Goal: Task Accomplishment & Management: Manage account settings

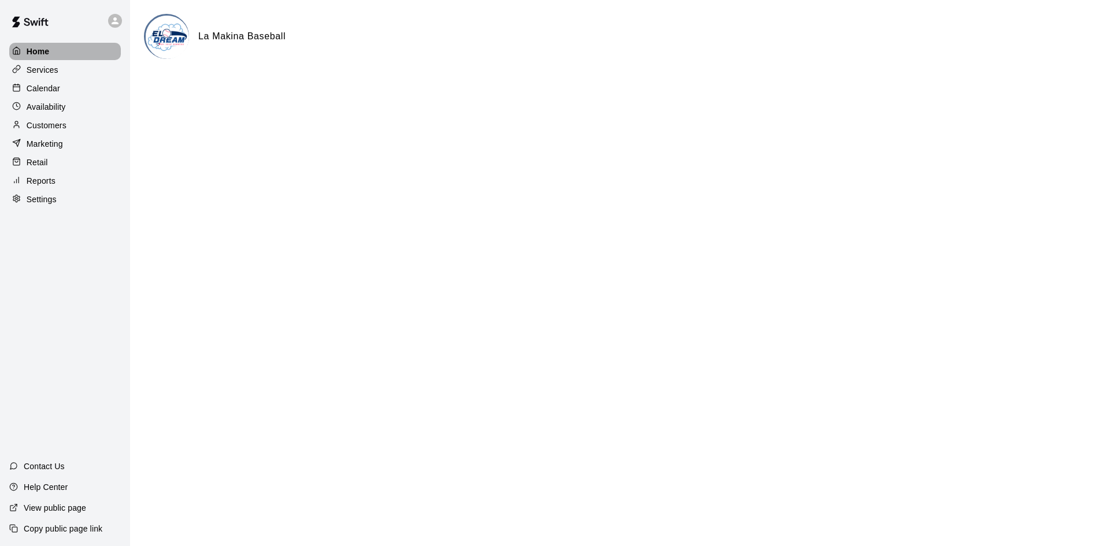
click at [56, 54] on div "Home" at bounding box center [65, 51] width 112 height 17
click at [66, 88] on div "Calendar" at bounding box center [65, 88] width 112 height 17
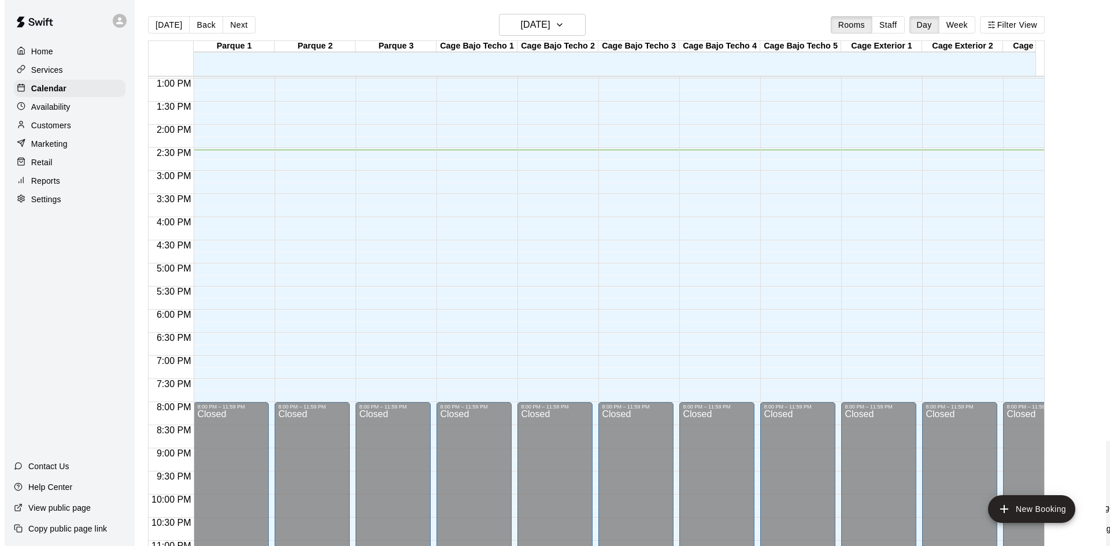
scroll to position [579, 0]
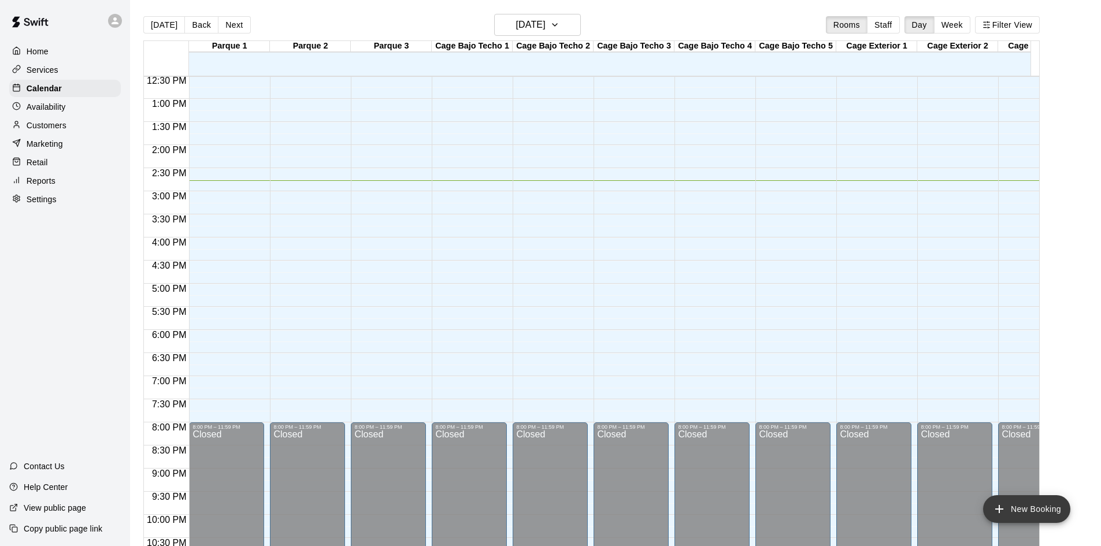
click at [1045, 515] on button "New Booking" at bounding box center [1026, 509] width 87 height 28
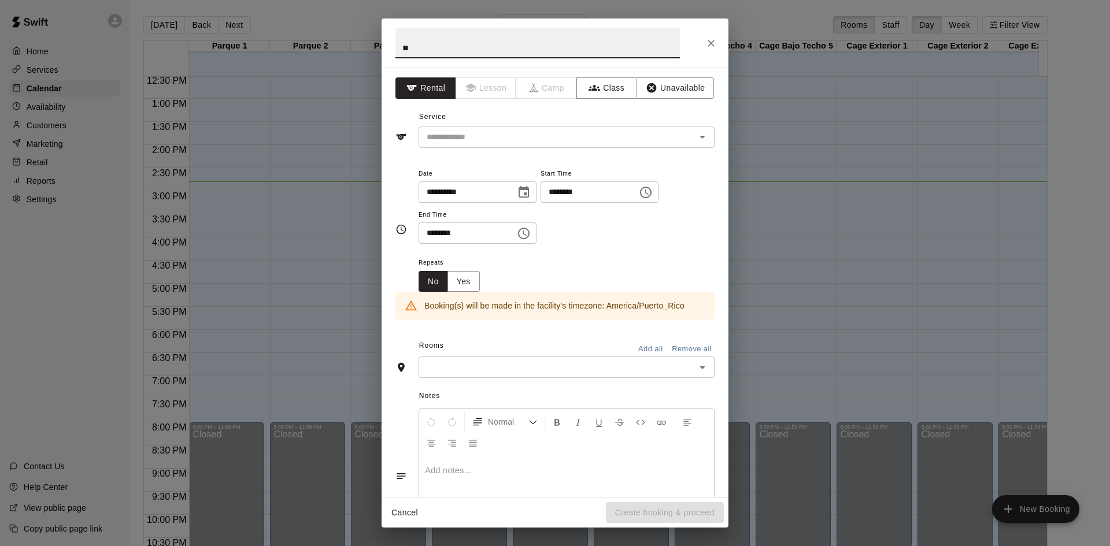
type input "*"
type input "**********"
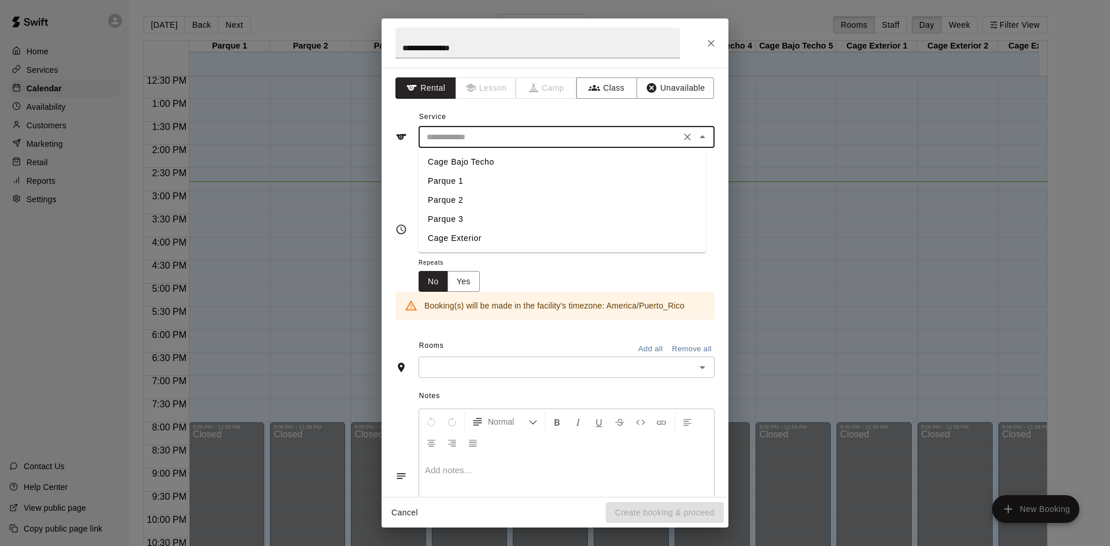
click at [527, 144] on input "text" at bounding box center [549, 137] width 255 height 14
click at [524, 164] on li "Cage Bajo Techo" at bounding box center [562, 162] width 287 height 19
type input "**********"
click at [602, 196] on input "********" at bounding box center [585, 192] width 89 height 21
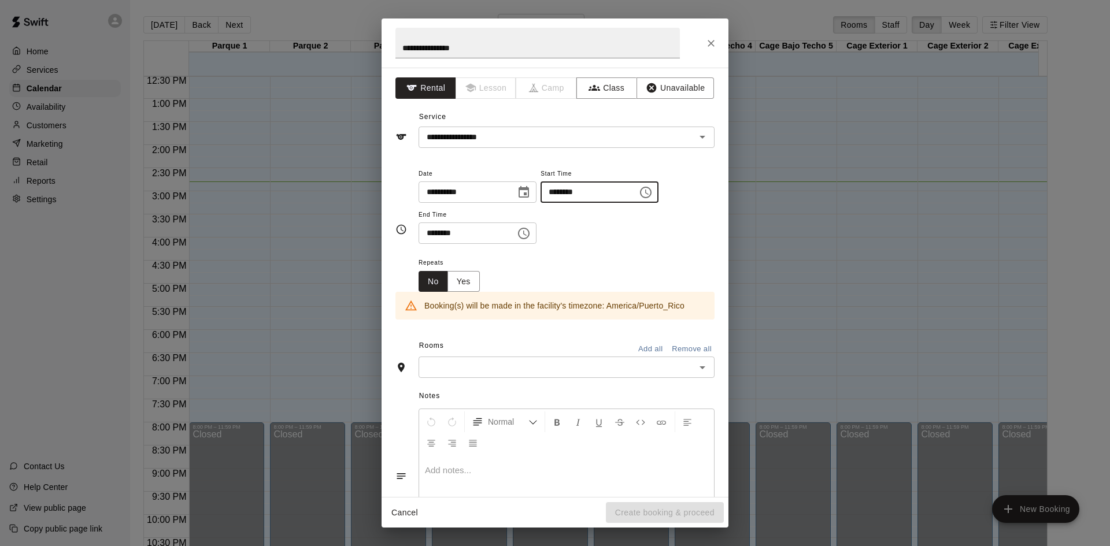
click at [652, 192] on icon "Choose time, selected time is 2:00 PM" at bounding box center [646, 193] width 12 height 12
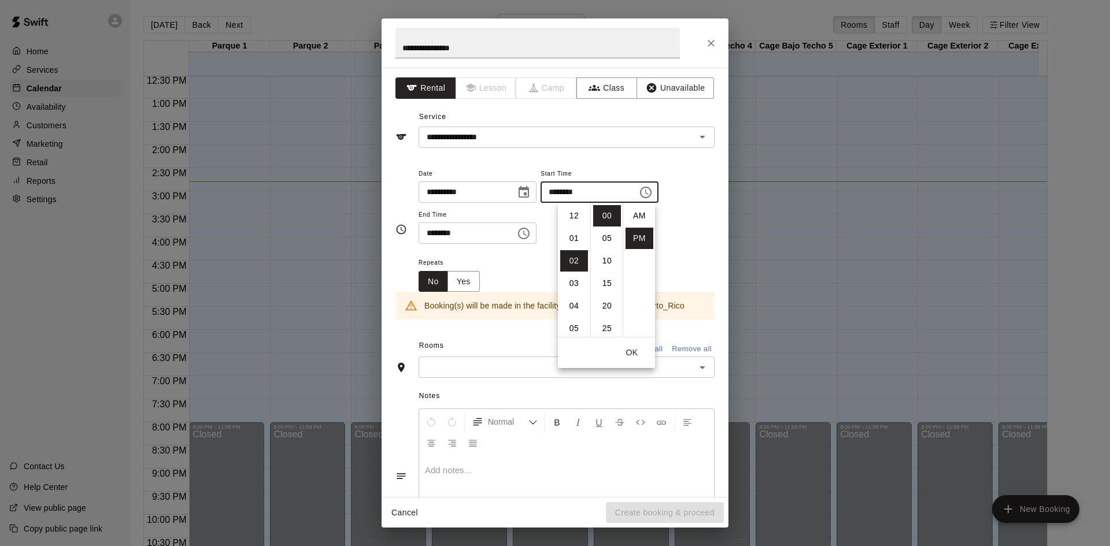
scroll to position [21, 0]
click at [569, 327] on li "07" at bounding box center [574, 328] width 28 height 21
type input "********"
click at [531, 237] on icon "Choose time, selected time is 2:30 PM" at bounding box center [524, 234] width 14 height 14
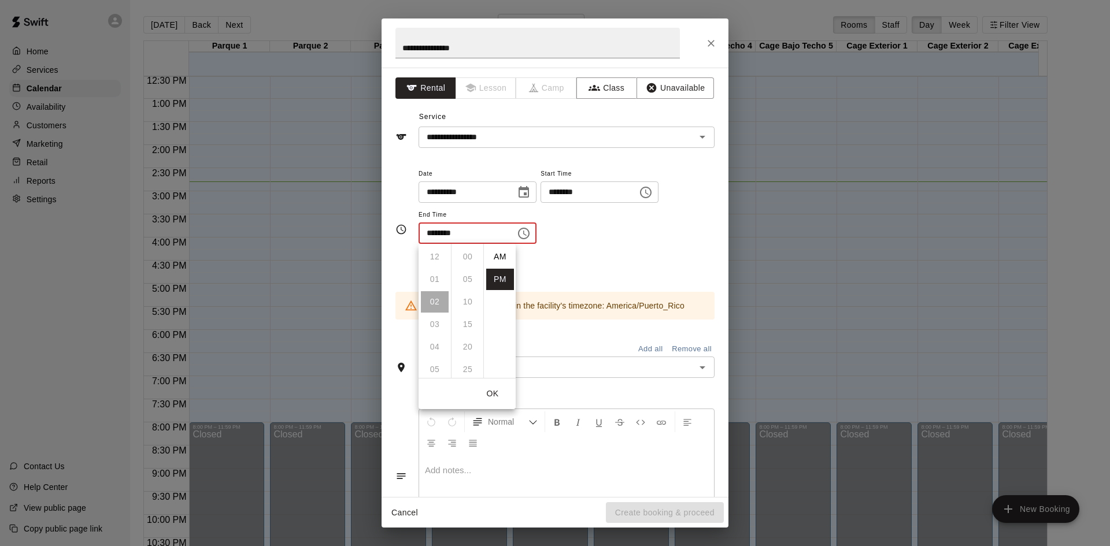
scroll to position [21, 0]
click at [439, 331] on li "08" at bounding box center [435, 334] width 28 height 21
click at [468, 252] on li "00" at bounding box center [468, 256] width 28 height 21
type input "********"
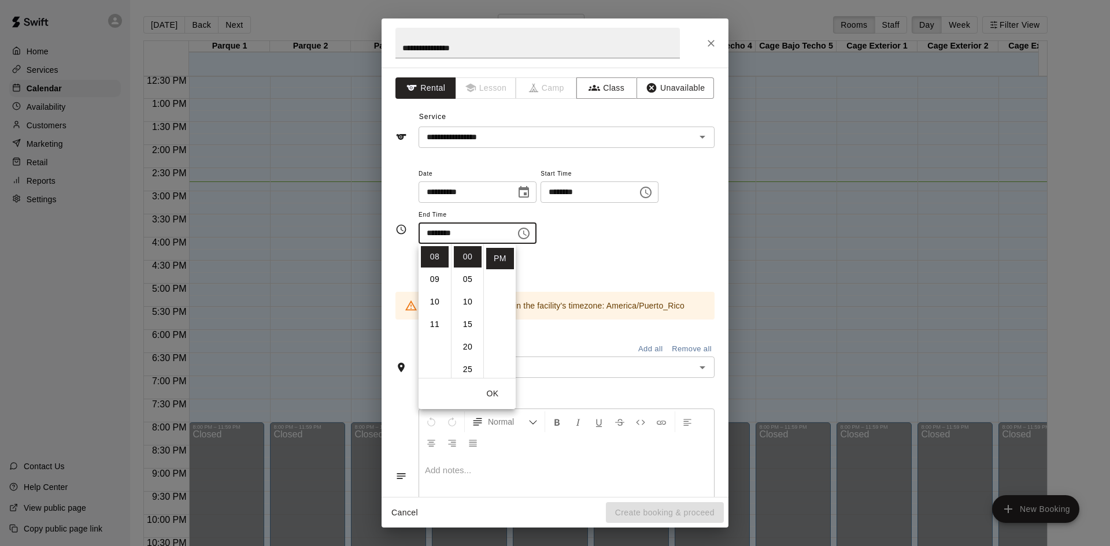
drag, startPoint x: 630, startPoint y: 273, endPoint x: 623, endPoint y: 272, distance: 7.0
click at [630, 272] on div "Repeats No Yes" at bounding box center [567, 274] width 296 height 36
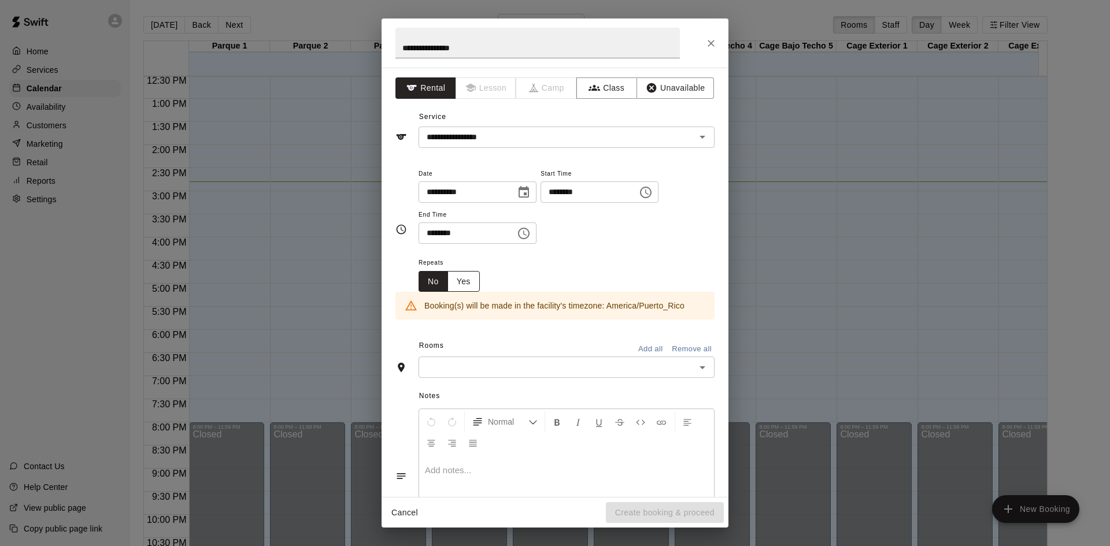
click at [464, 286] on button "Yes" at bounding box center [464, 281] width 32 height 21
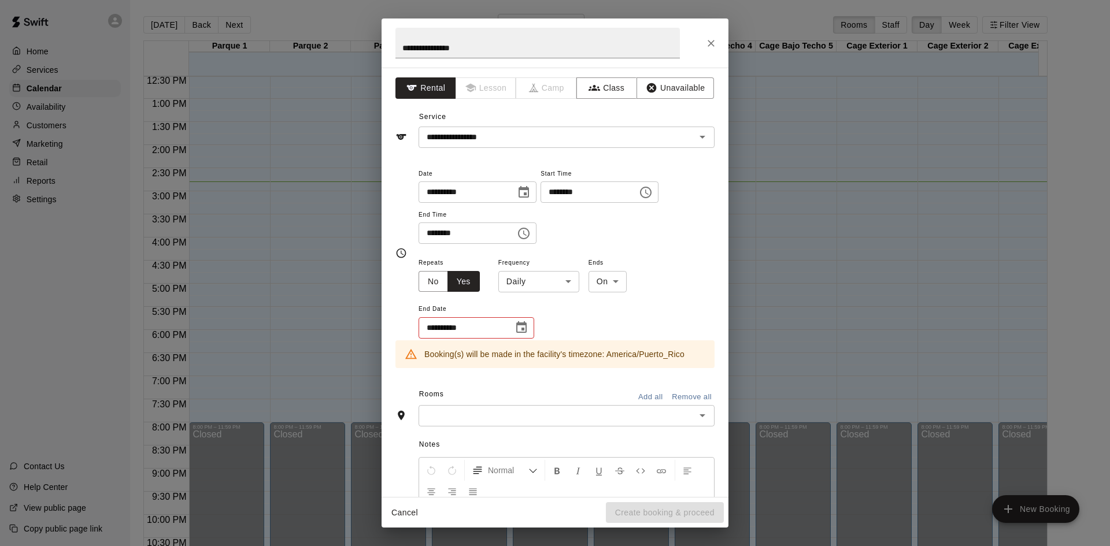
click at [572, 285] on body "Home Services Calendar Availability Customers Marketing Retail Reports Settings…" at bounding box center [555, 282] width 1110 height 565
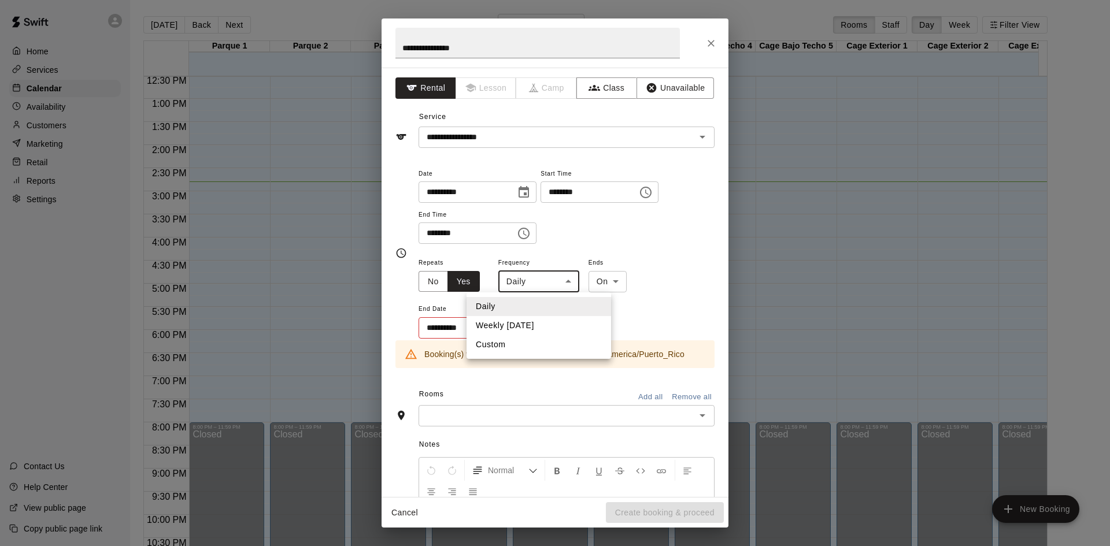
click at [569, 323] on li "Weekly [DATE]" at bounding box center [539, 325] width 145 height 19
type input "******"
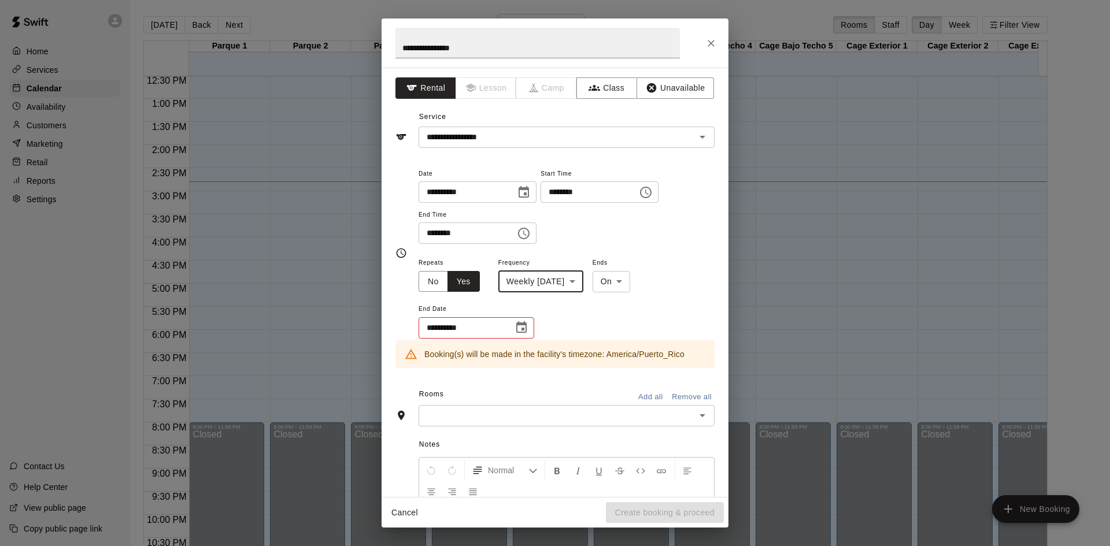
click at [633, 279] on body "Home Services Calendar Availability Customers Marketing Retail Reports Settings…" at bounding box center [555, 282] width 1110 height 565
click at [631, 299] on li "On" at bounding box center [621, 306] width 38 height 19
click at [699, 246] on div "**********" at bounding box center [567, 212] width 296 height 90
click at [526, 324] on icon "Choose date" at bounding box center [521, 327] width 10 height 12
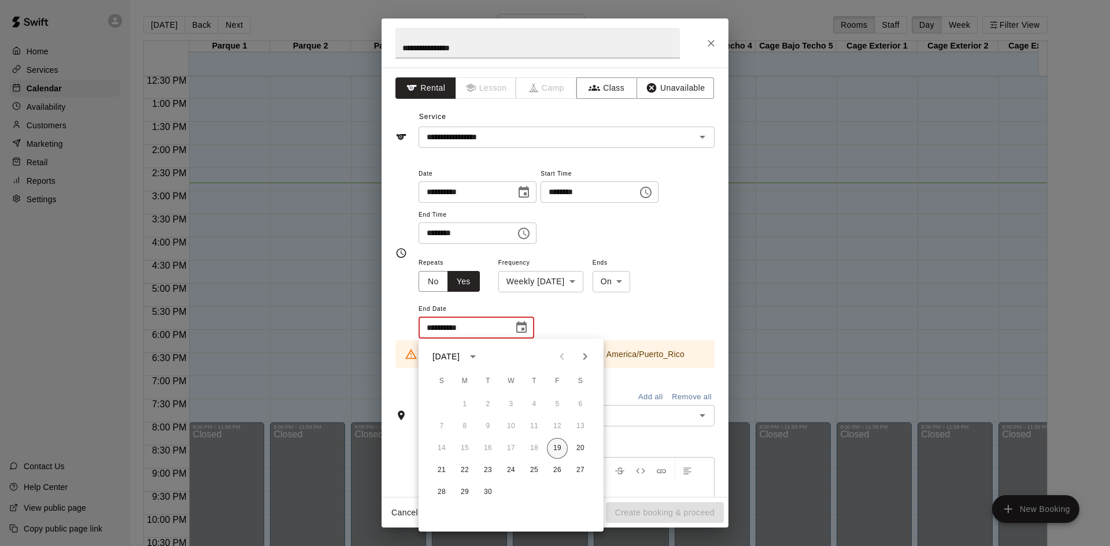
click at [561, 452] on button "19" at bounding box center [557, 448] width 21 height 21
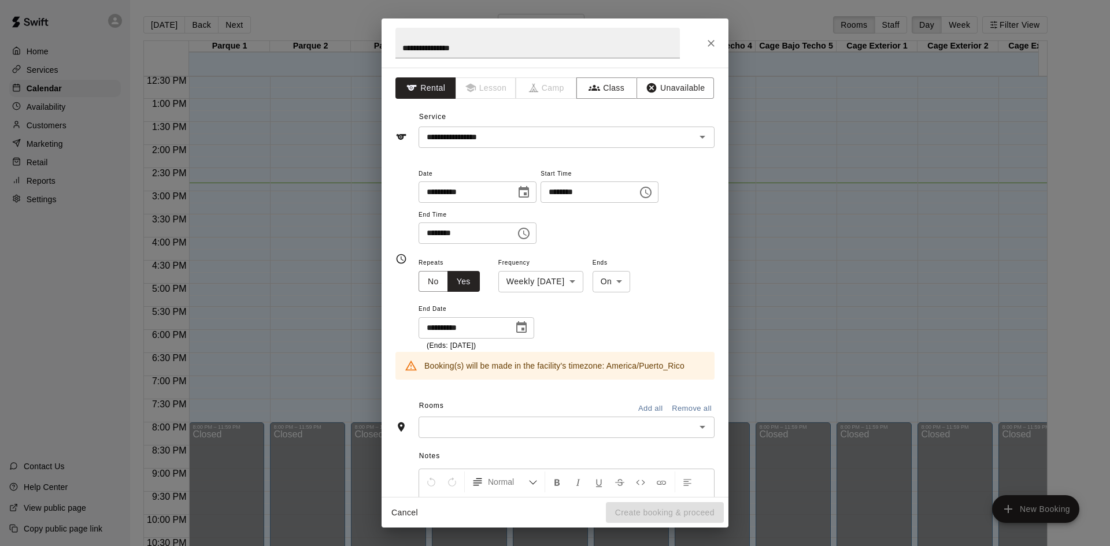
click at [521, 333] on icon "Choose date, selected date is Sep 19, 2025" at bounding box center [521, 327] width 10 height 12
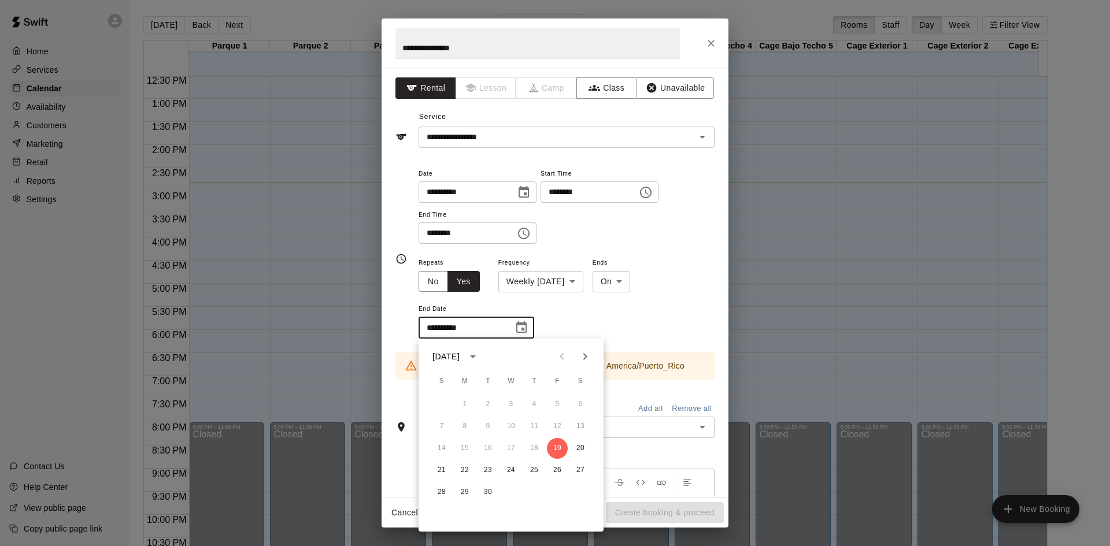
click at [584, 360] on icon "Next month" at bounding box center [585, 356] width 4 height 7
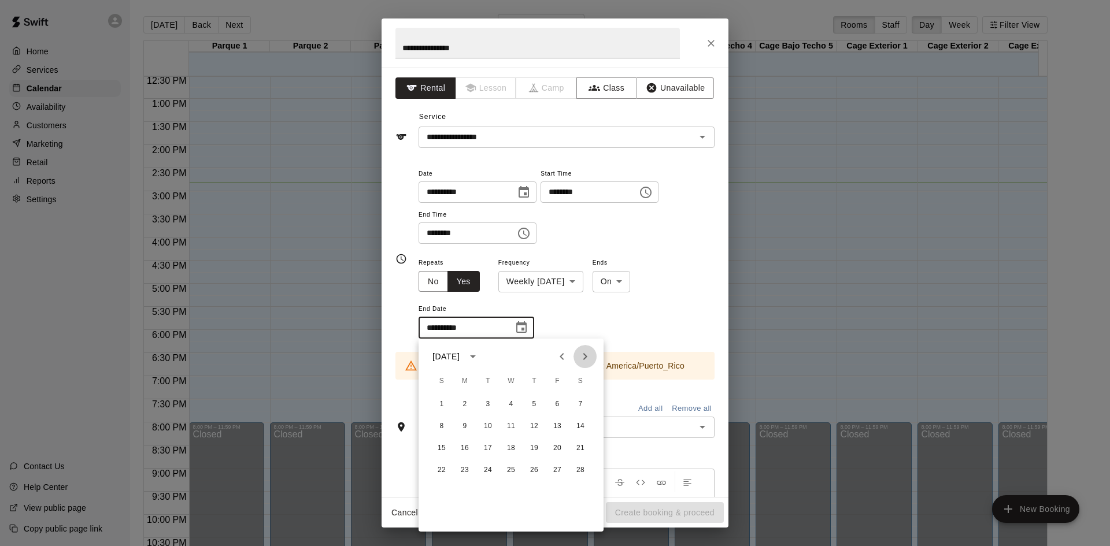
click at [584, 360] on icon "Next month" at bounding box center [585, 356] width 4 height 7
click at [558, 362] on icon "Previous month" at bounding box center [562, 357] width 14 height 14
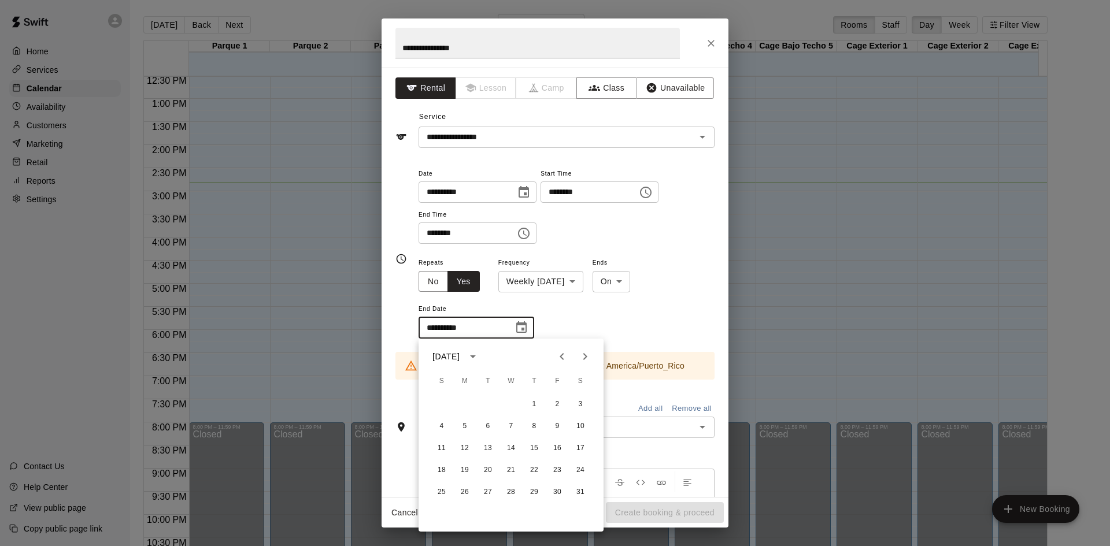
click at [559, 362] on icon "Previous month" at bounding box center [562, 357] width 14 height 14
click at [564, 444] on button "19" at bounding box center [557, 448] width 21 height 21
type input "**********"
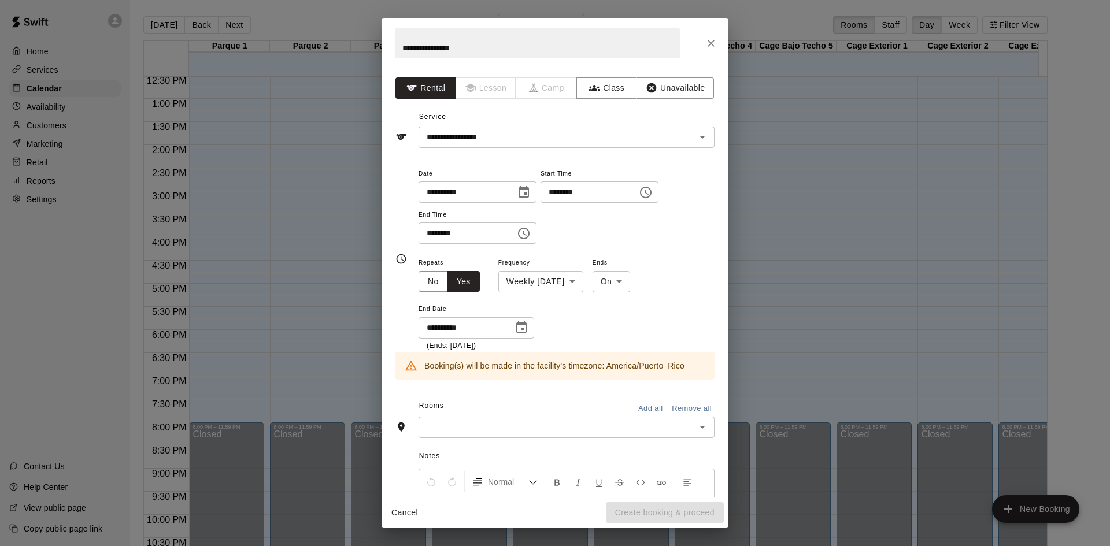
click at [596, 432] on input "text" at bounding box center [557, 427] width 270 height 14
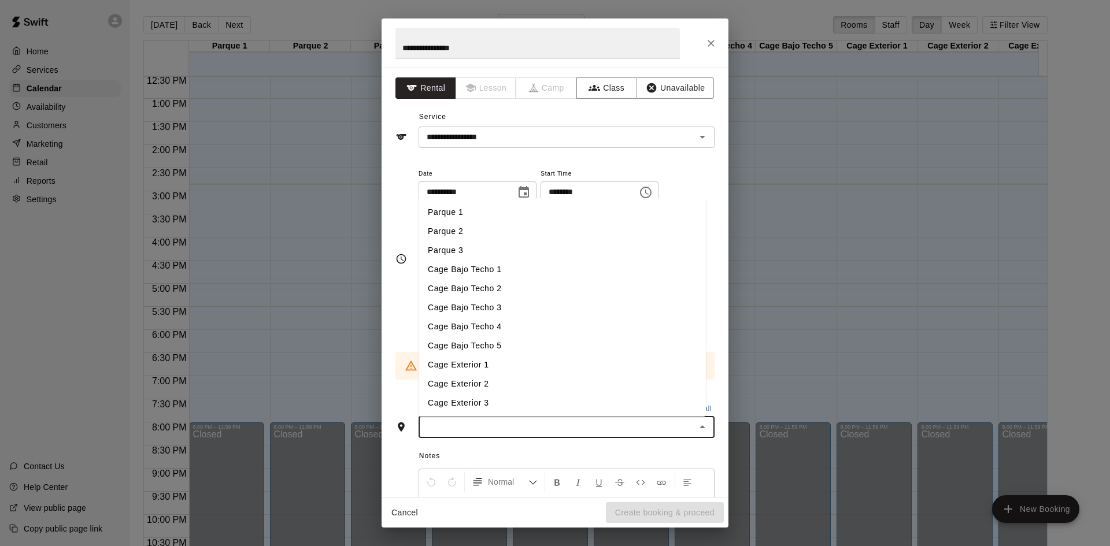
click at [473, 272] on li "Cage Bajo Techo 1" at bounding box center [562, 269] width 287 height 19
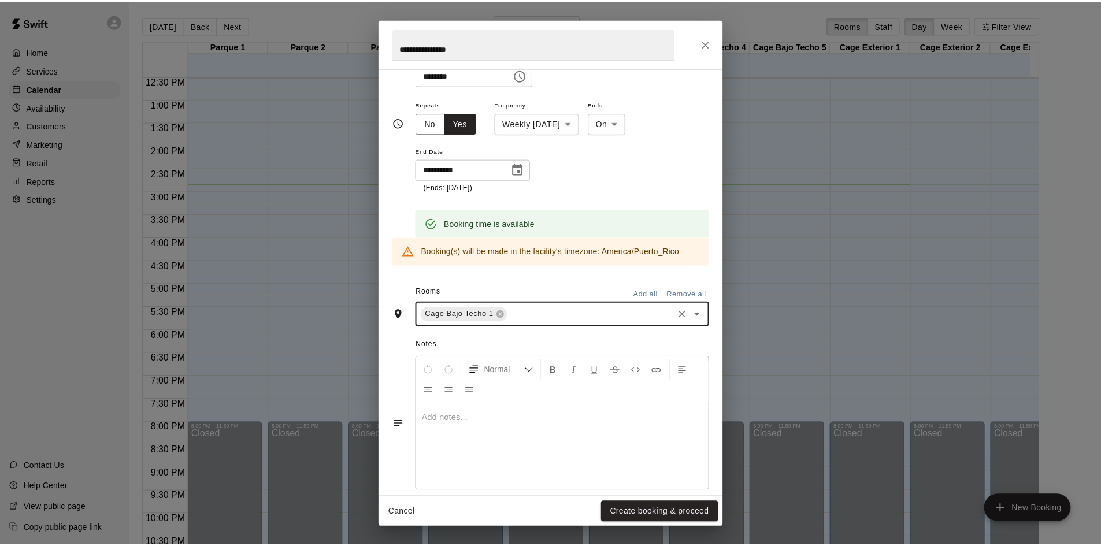
scroll to position [173, 0]
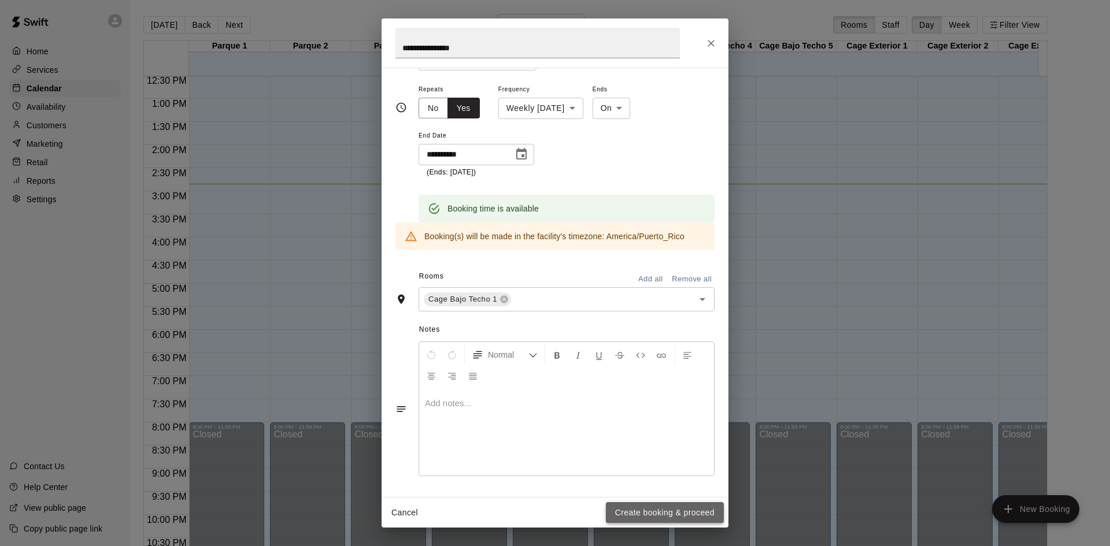
click at [647, 513] on button "Create booking & proceed" at bounding box center [665, 512] width 118 height 21
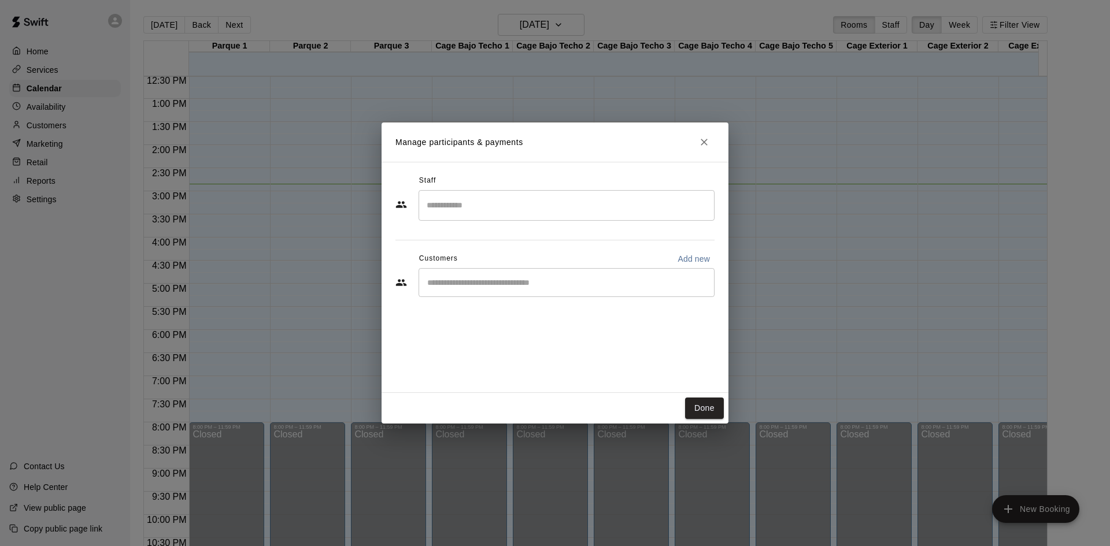
click at [461, 209] on input "Search staff" at bounding box center [567, 205] width 286 height 20
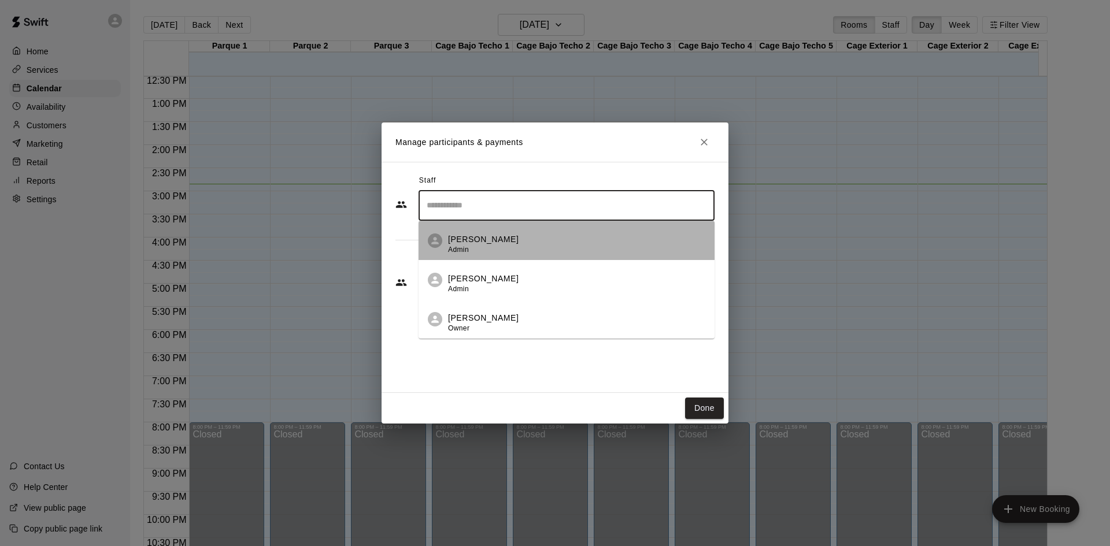
click at [493, 246] on div "[PERSON_NAME] Admin" at bounding box center [483, 245] width 71 height 23
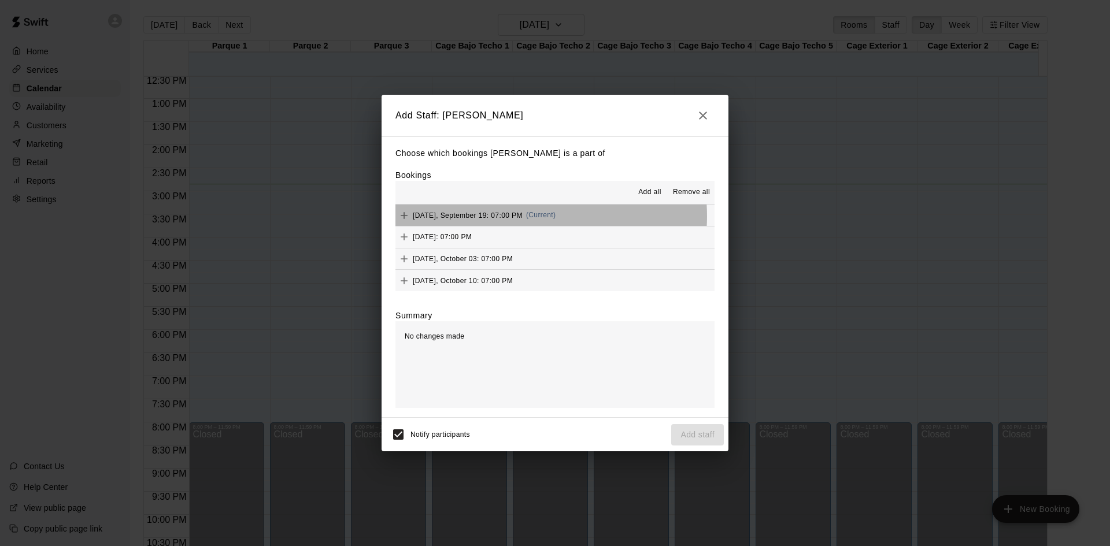
click at [538, 217] on span "(Current)" at bounding box center [541, 215] width 30 height 8
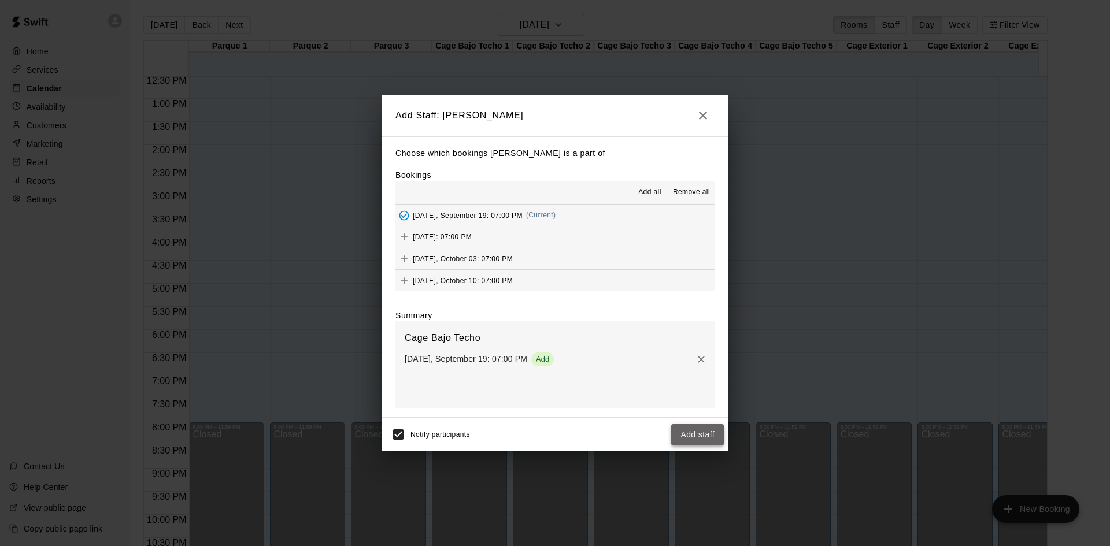
click at [693, 434] on button "Add staff" at bounding box center [697, 434] width 53 height 21
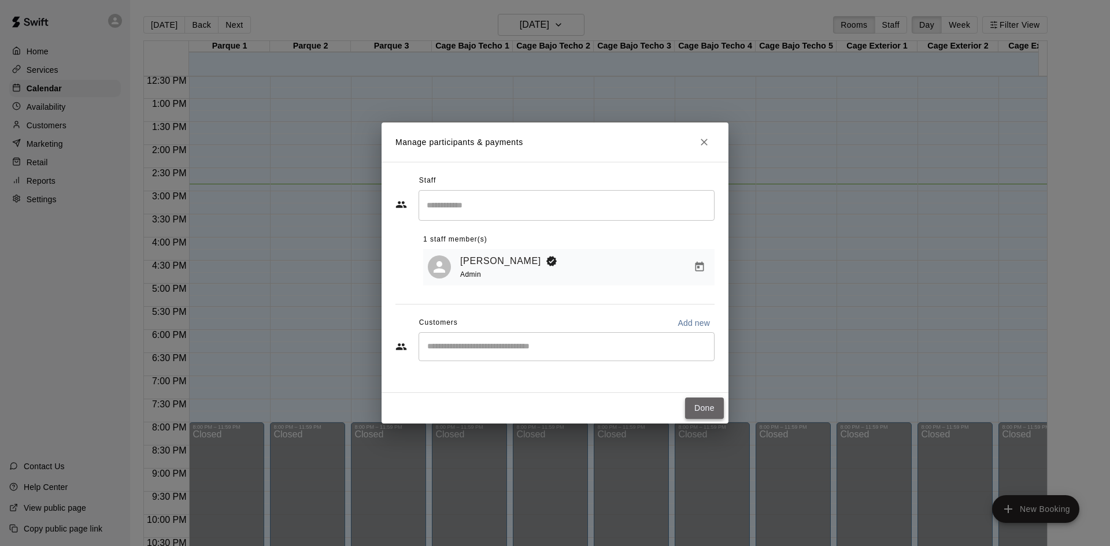
click at [701, 408] on button "Done" at bounding box center [704, 408] width 39 height 21
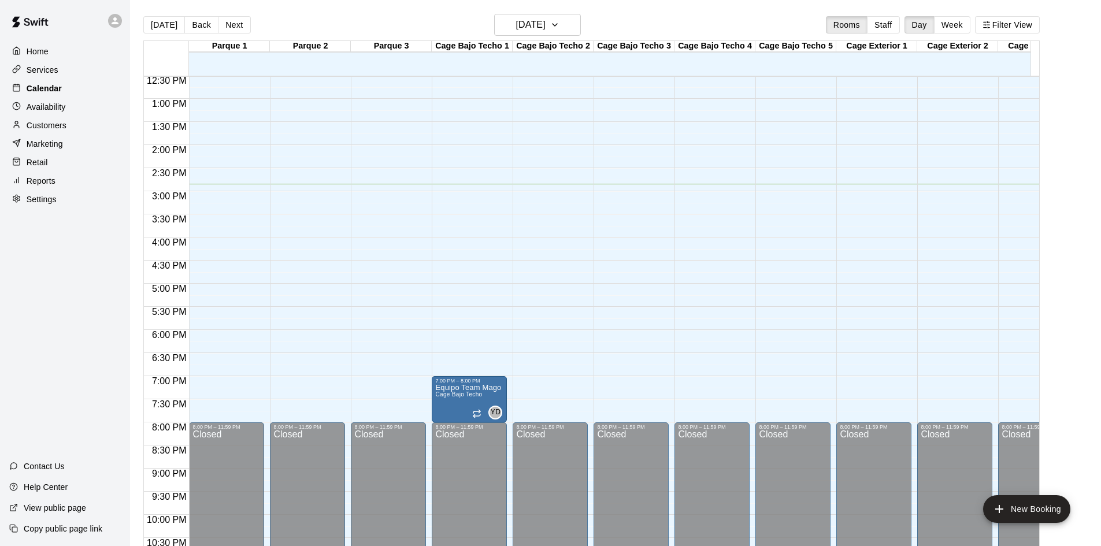
click at [49, 94] on p "Calendar" at bounding box center [44, 89] width 35 height 12
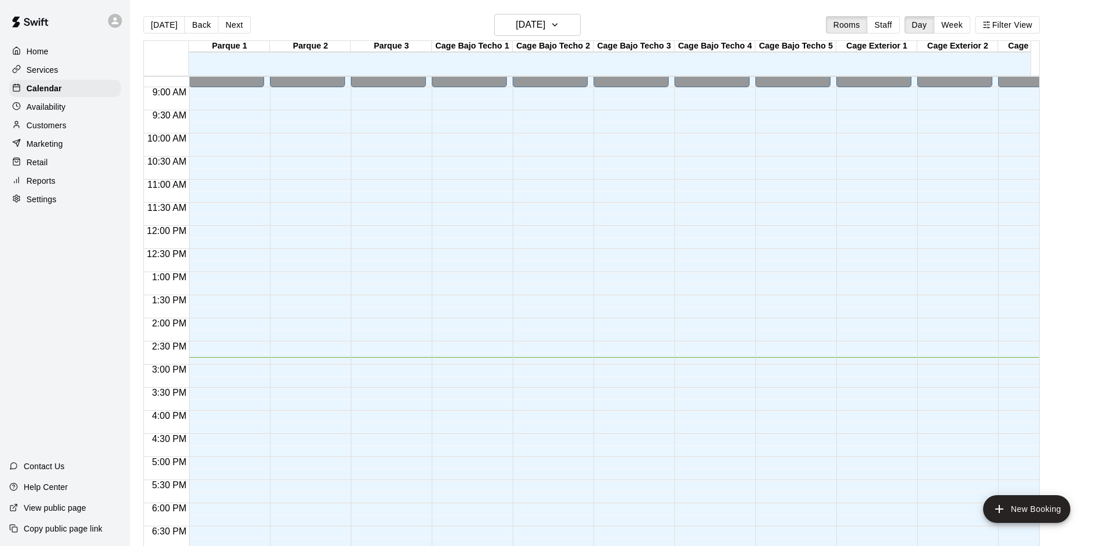
scroll to position [579, 0]
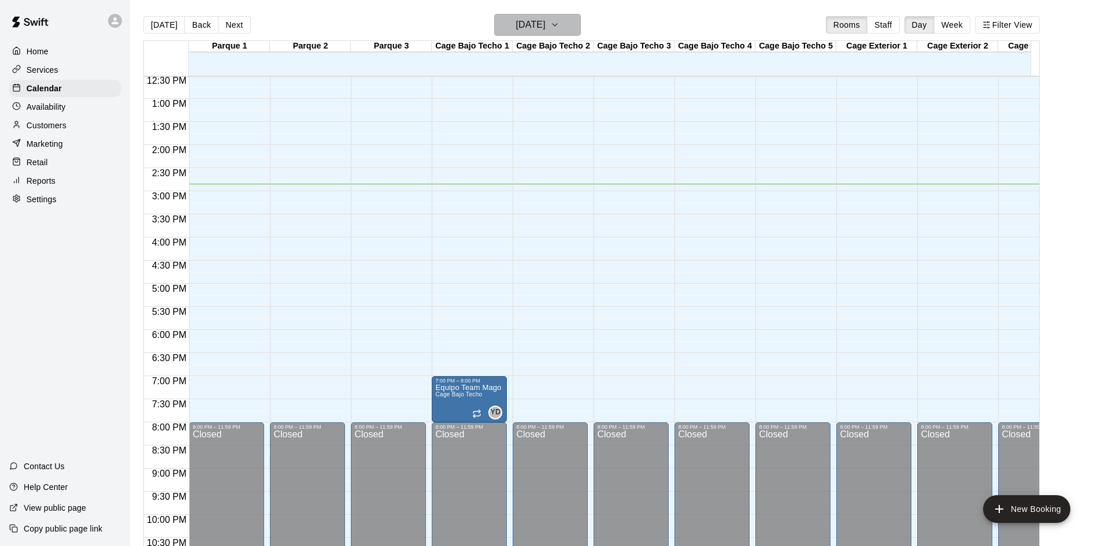
click at [565, 25] on button "[DATE]" at bounding box center [537, 25] width 87 height 22
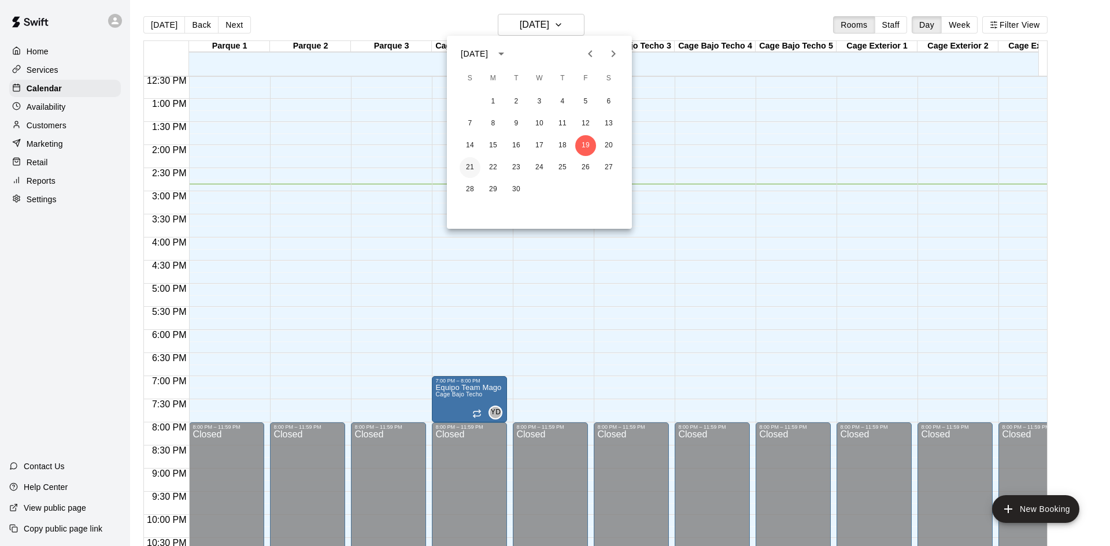
click at [469, 174] on button "21" at bounding box center [470, 167] width 21 height 21
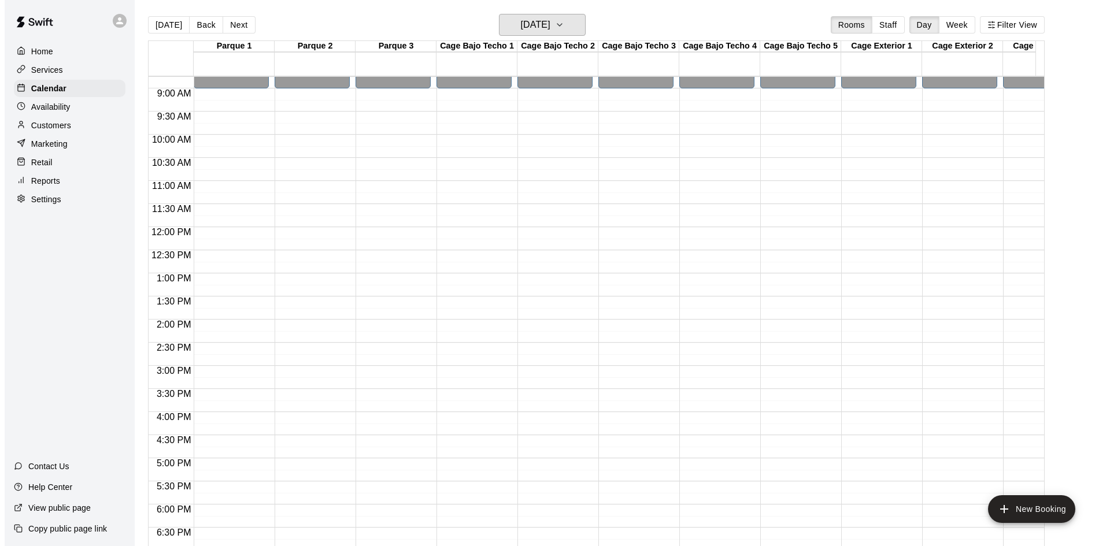
scroll to position [347, 0]
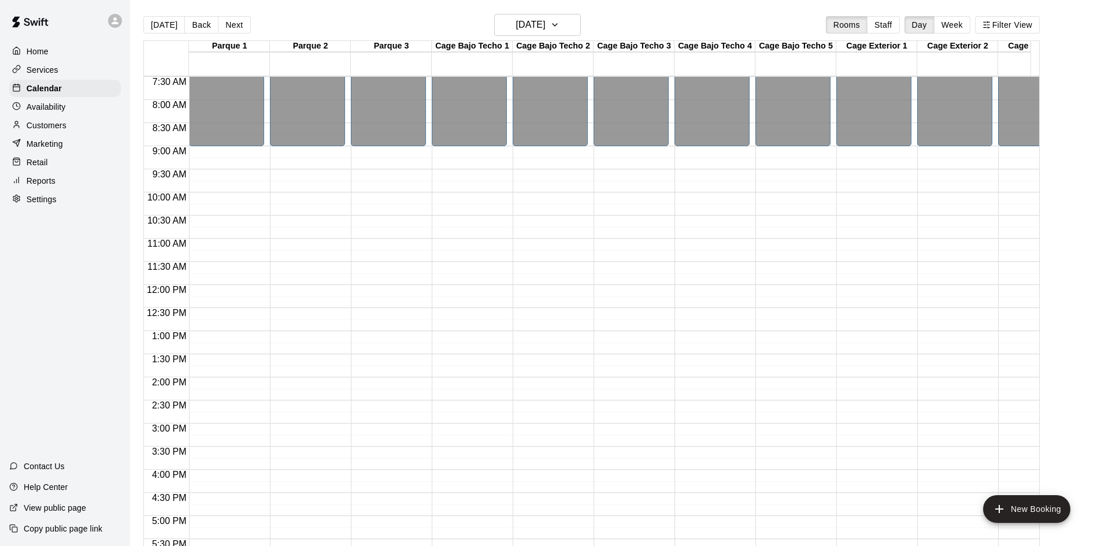
click at [204, 156] on div "12:00 AM – 9:00 AM Closed 8:00 PM – 11:59 PM Closed" at bounding box center [226, 285] width 75 height 1110
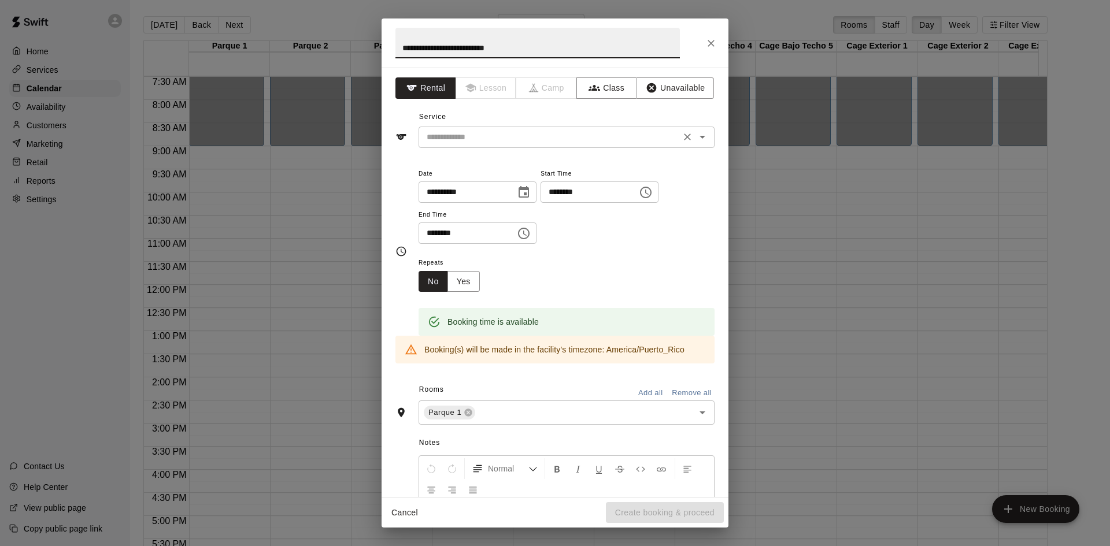
click at [446, 128] on div "​" at bounding box center [567, 137] width 296 height 21
type input "**********"
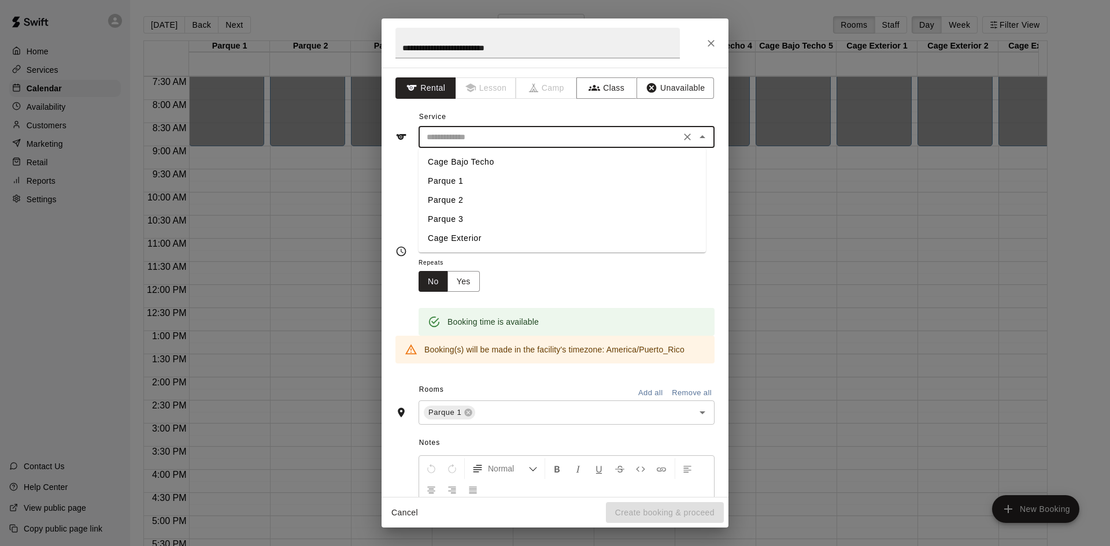
click at [467, 176] on li "Parque 1" at bounding box center [562, 181] width 287 height 19
type input "********"
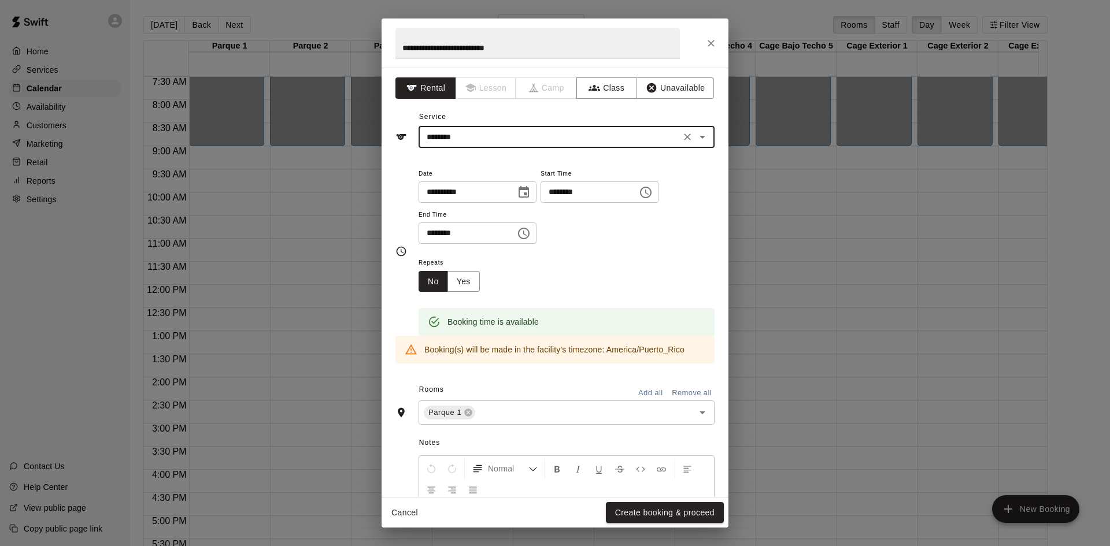
click at [496, 197] on input "**********" at bounding box center [463, 192] width 89 height 21
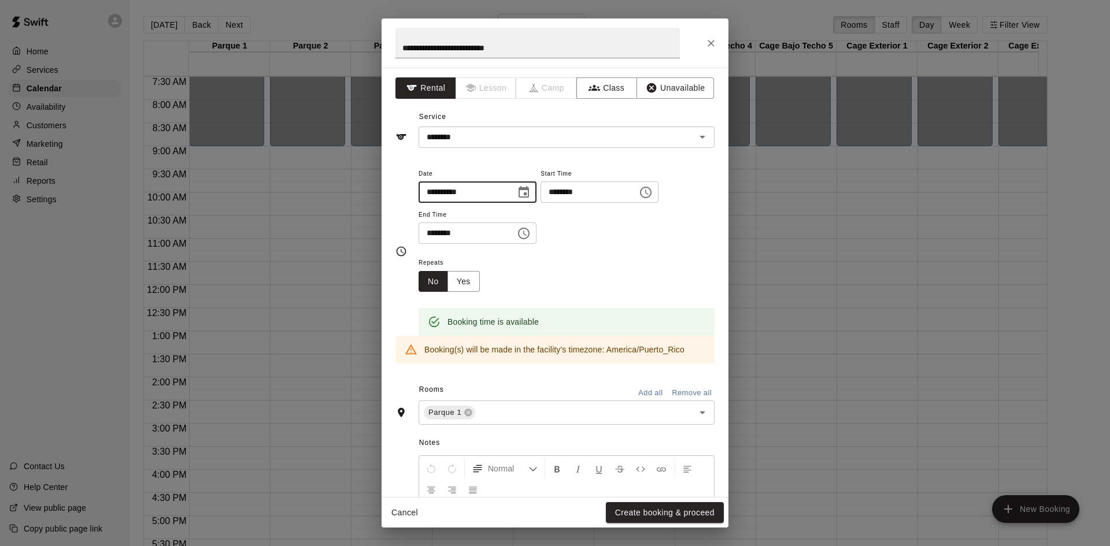
click at [615, 231] on div "**********" at bounding box center [567, 206] width 296 height 78
click at [531, 229] on icon "Choose time, selected time is 9:30 AM" at bounding box center [524, 234] width 14 height 14
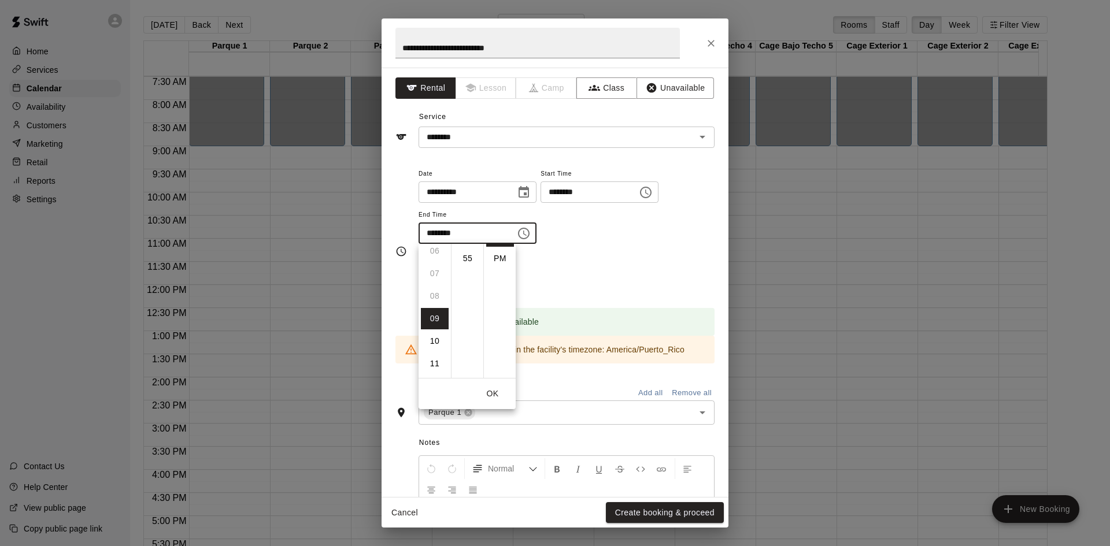
scroll to position [201, 0]
click at [438, 307] on li "11" at bounding box center [435, 303] width 28 height 21
click at [501, 256] on li "PM" at bounding box center [500, 258] width 28 height 21
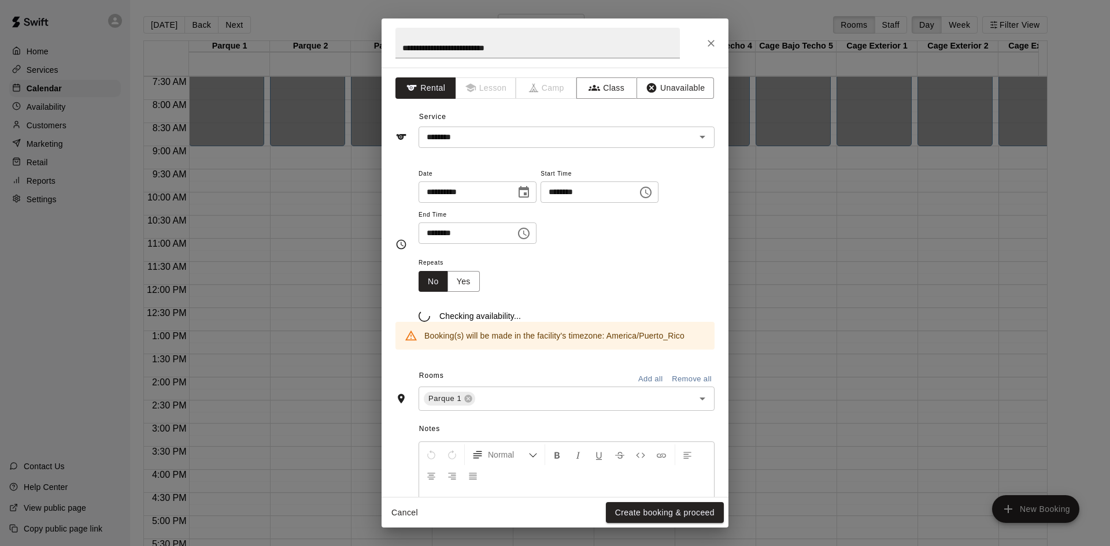
scroll to position [25, 0]
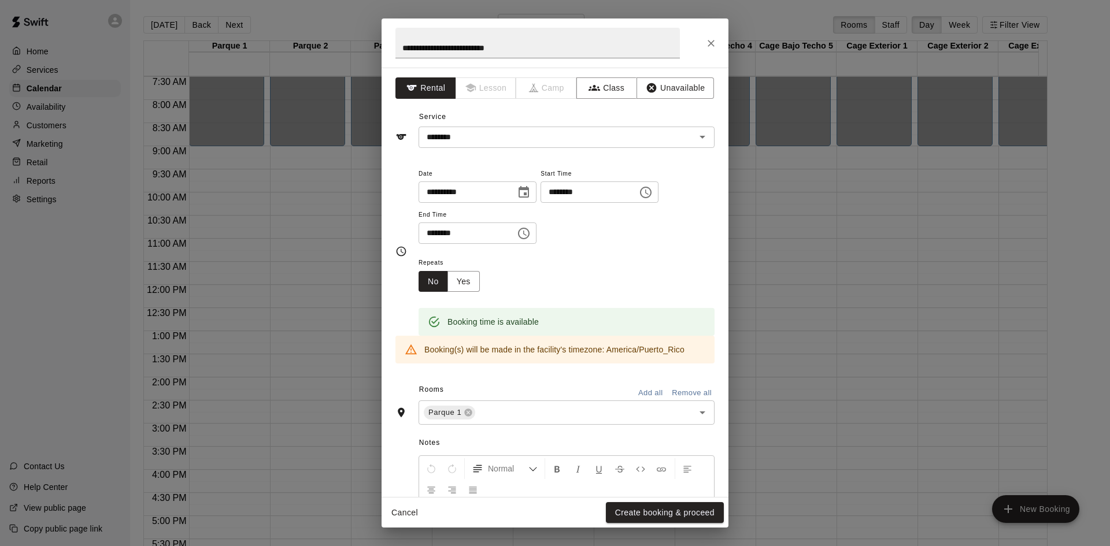
click at [452, 238] on input "********" at bounding box center [463, 233] width 89 height 21
click at [531, 236] on icon "Choose time, selected time is 11:30 PM" at bounding box center [524, 234] width 14 height 14
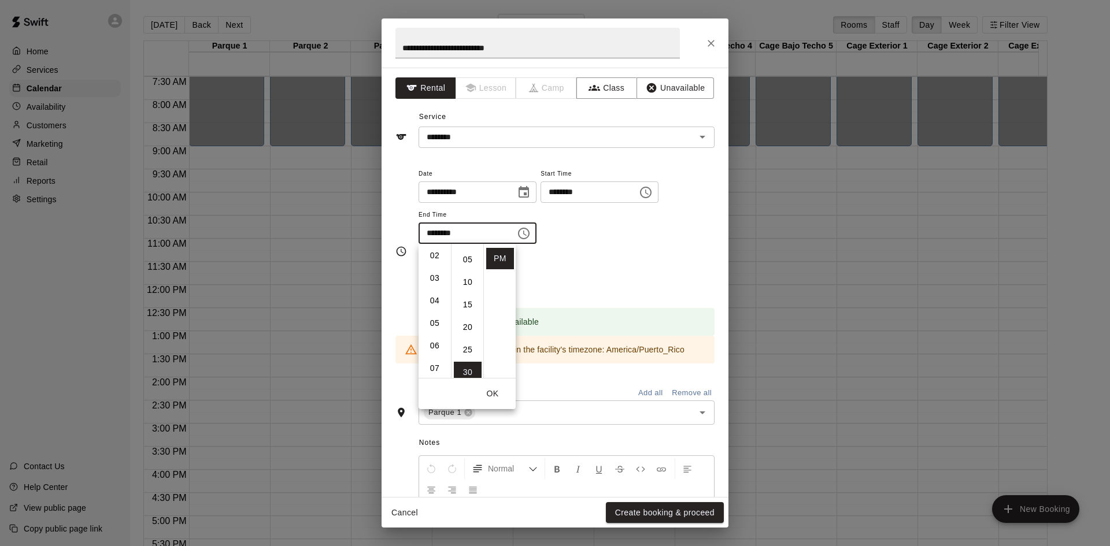
scroll to position [15, 0]
click at [435, 328] on li "04" at bounding box center [435, 331] width 28 height 21
click at [469, 255] on li "00" at bounding box center [468, 256] width 28 height 21
type input "********"
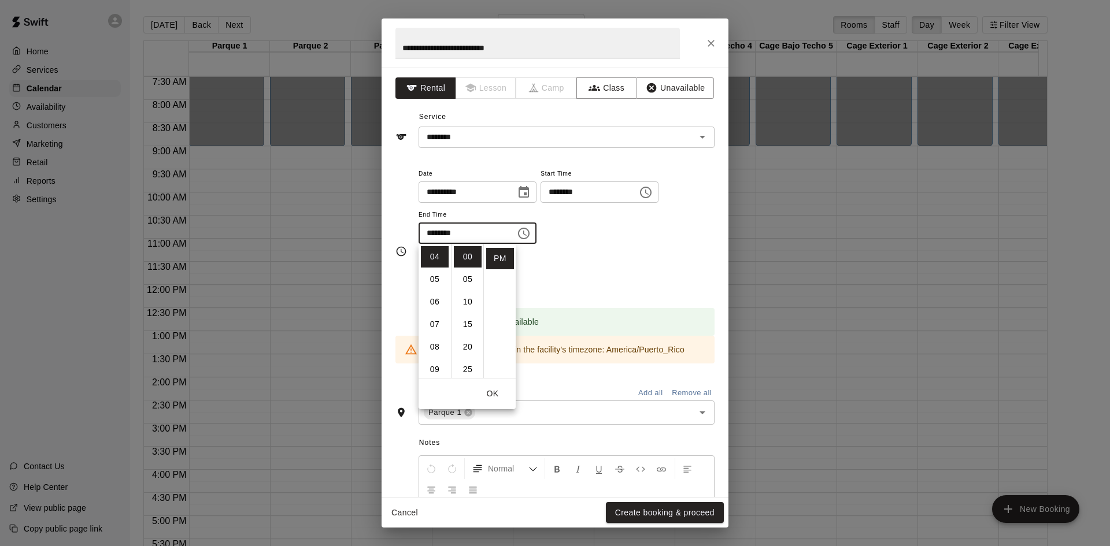
click at [531, 232] on icon "Choose time, selected time is 4:00 PM" at bounding box center [524, 234] width 14 height 14
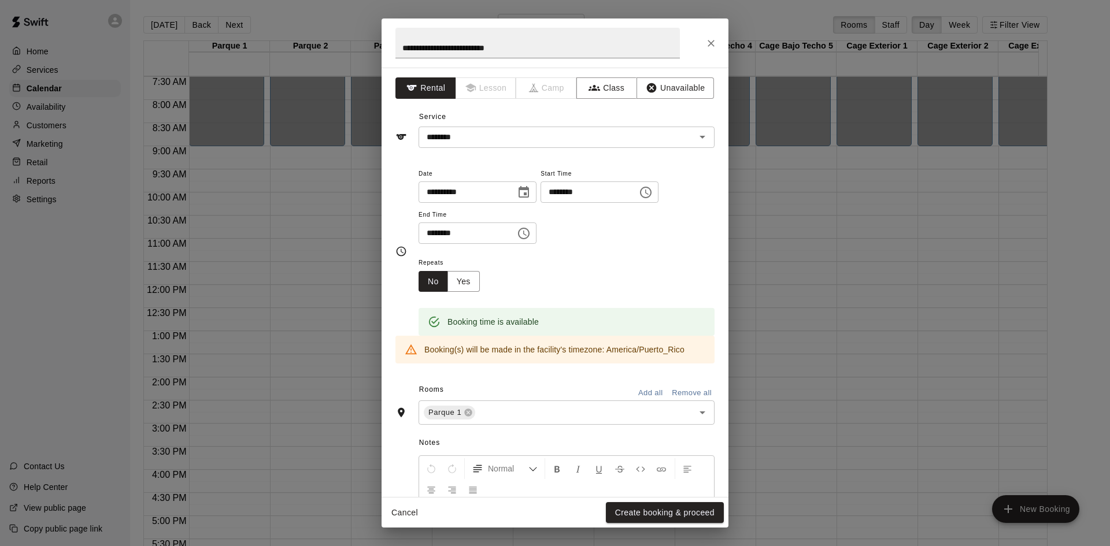
click at [635, 282] on div "Repeats No Yes" at bounding box center [567, 274] width 296 height 36
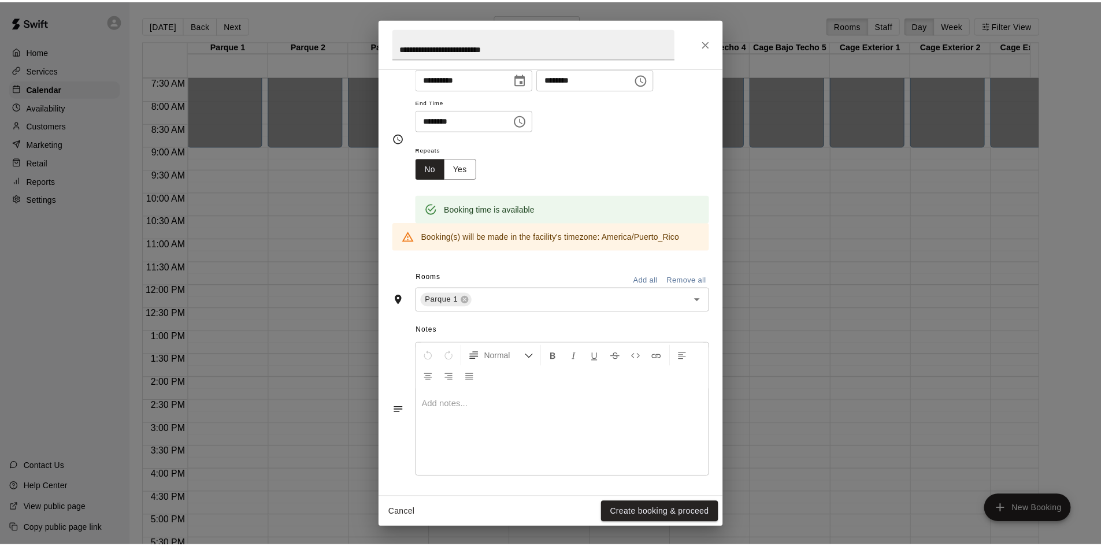
scroll to position [114, 0]
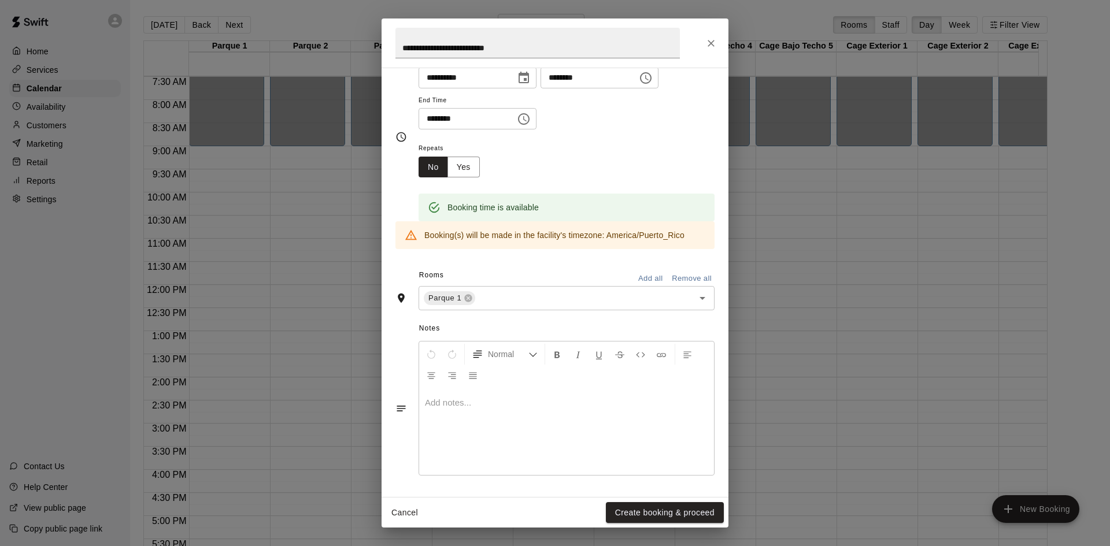
click at [533, 415] on div at bounding box center [566, 432] width 295 height 87
drag, startPoint x: 472, startPoint y: 435, endPoint x: 517, endPoint y: 450, distance: 47.2
click at [528, 453] on div "**********" at bounding box center [566, 432] width 295 height 87
drag, startPoint x: 434, startPoint y: 435, endPoint x: 565, endPoint y: 437, distance: 131.8
click at [566, 437] on p "**********" at bounding box center [566, 436] width 283 height 12
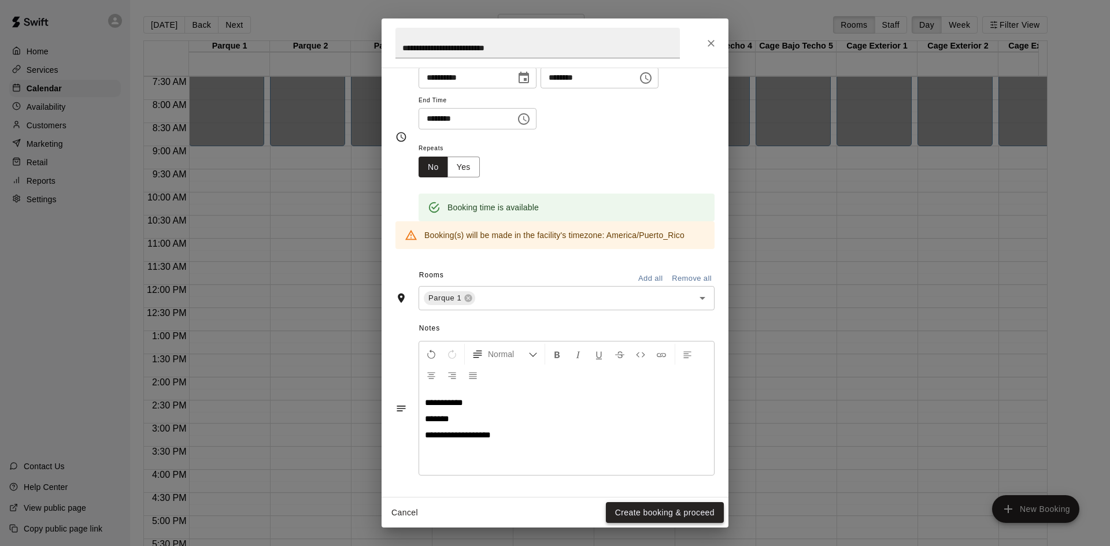
click at [642, 511] on button "Create booking & proceed" at bounding box center [665, 512] width 118 height 21
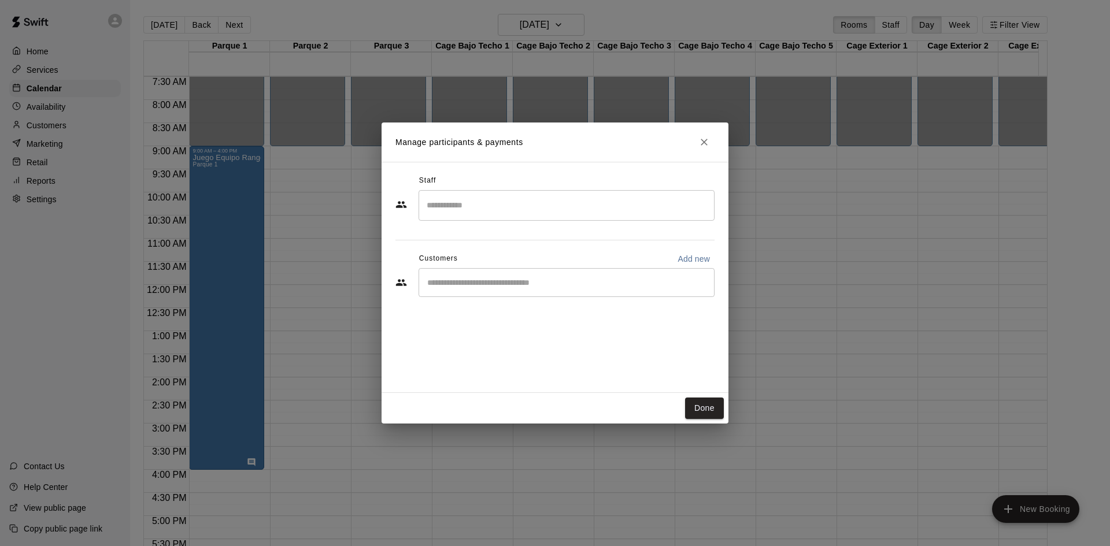
click at [498, 217] on div "​" at bounding box center [567, 205] width 296 height 31
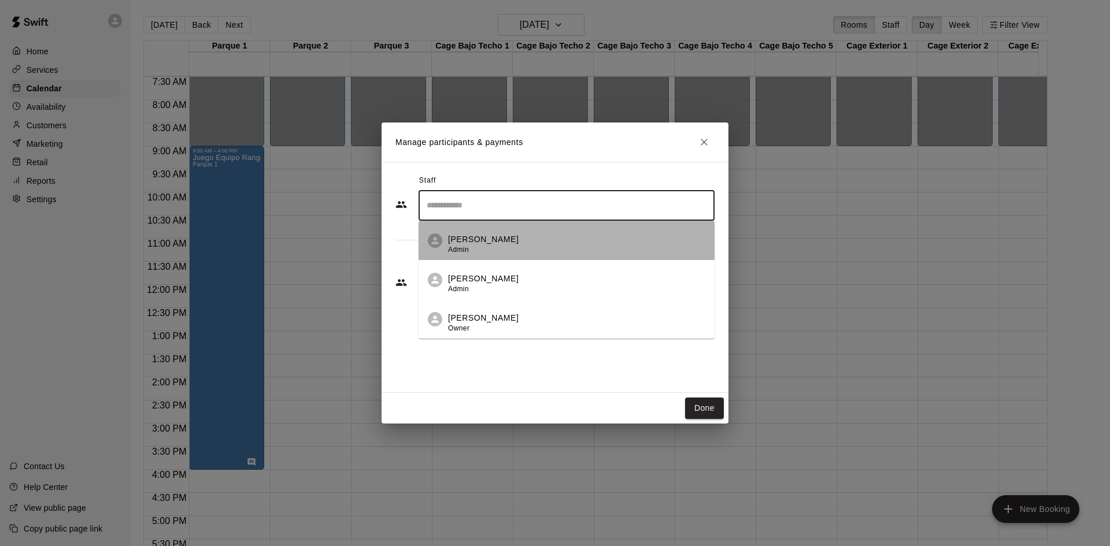
click at [482, 254] on div "[PERSON_NAME] Admin" at bounding box center [483, 245] width 71 height 23
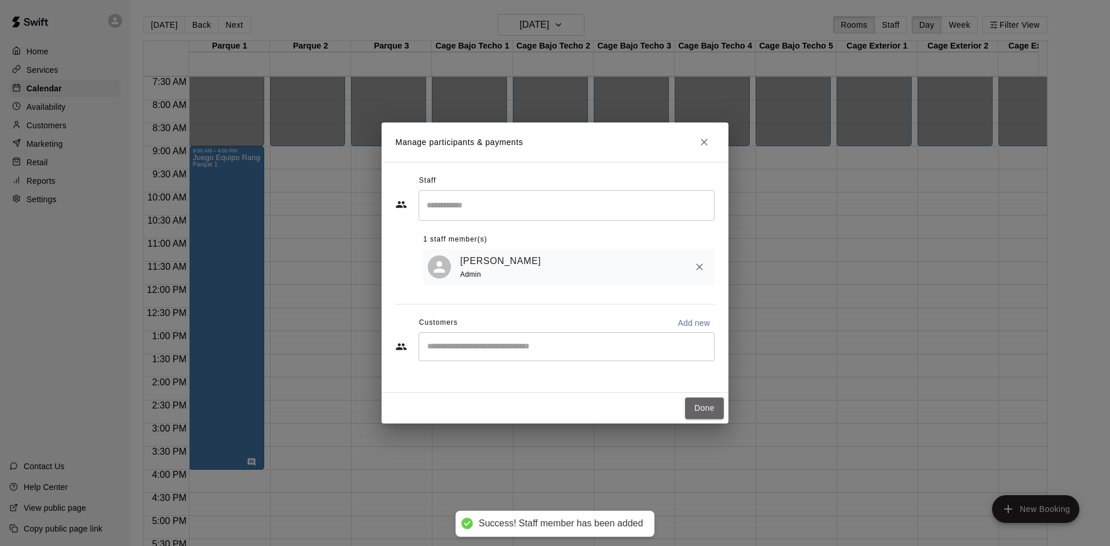
click at [704, 418] on button "Done" at bounding box center [704, 408] width 39 height 21
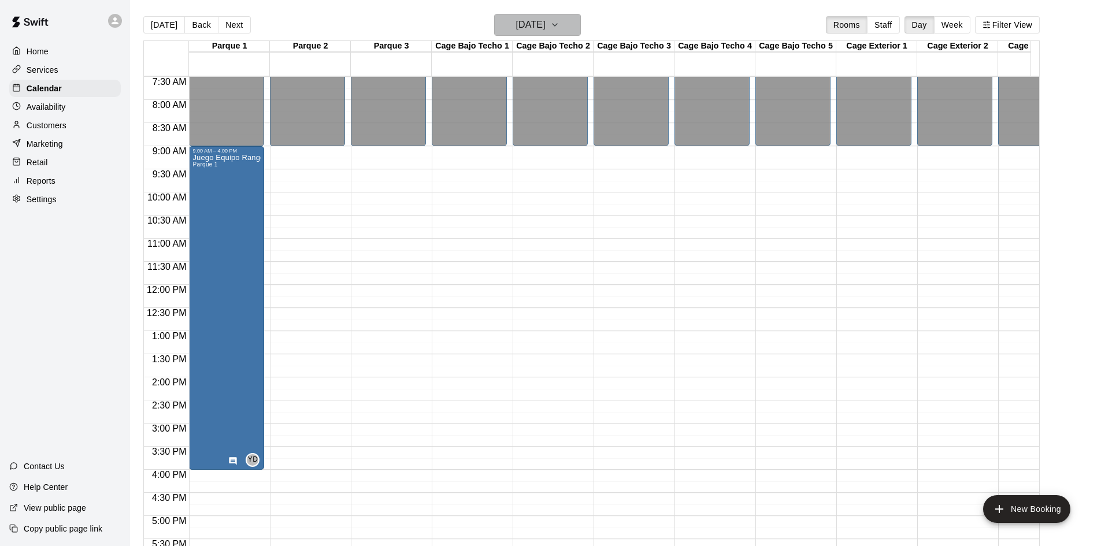
click at [532, 29] on h6 "[DATE]" at bounding box center [530, 25] width 29 height 16
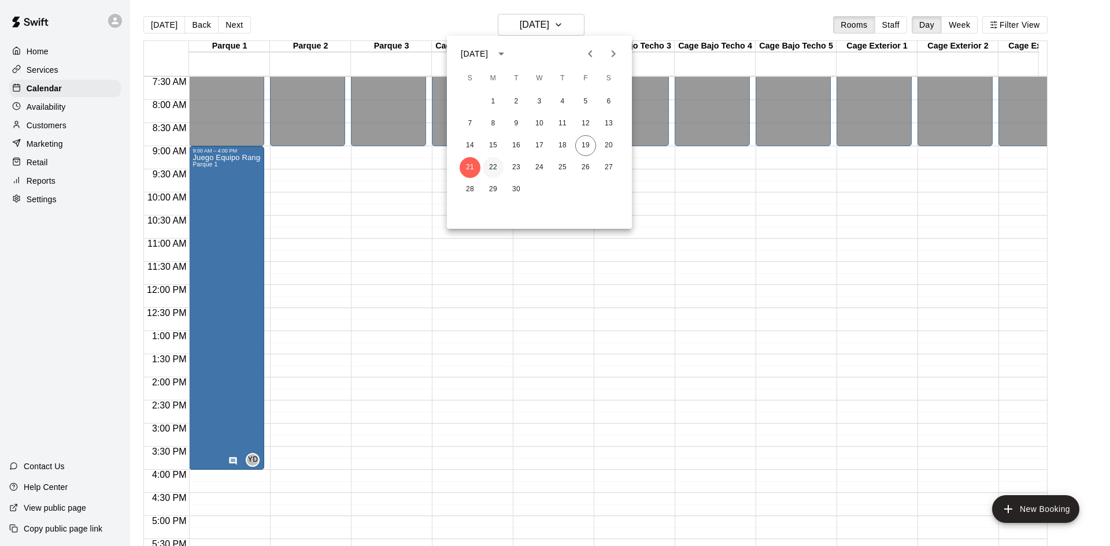
click at [497, 170] on button "22" at bounding box center [493, 167] width 21 height 21
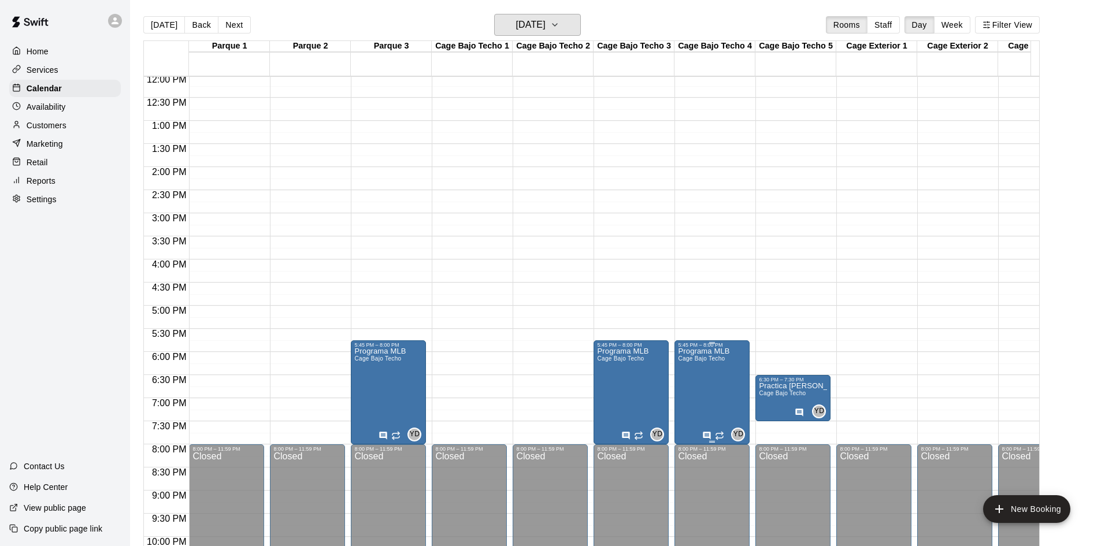
scroll to position [578, 0]
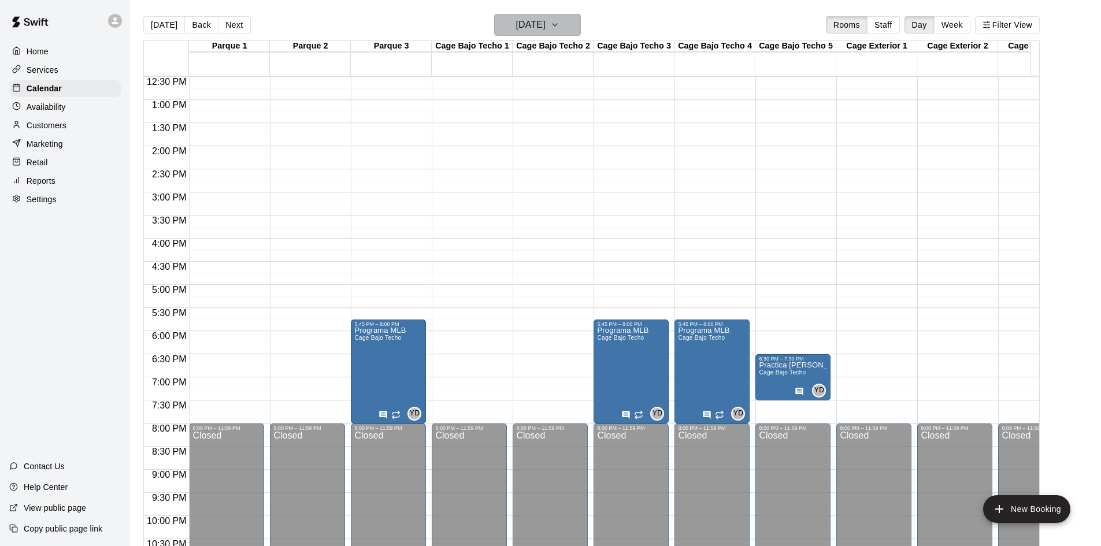
click at [579, 32] on button "[DATE]" at bounding box center [537, 25] width 87 height 22
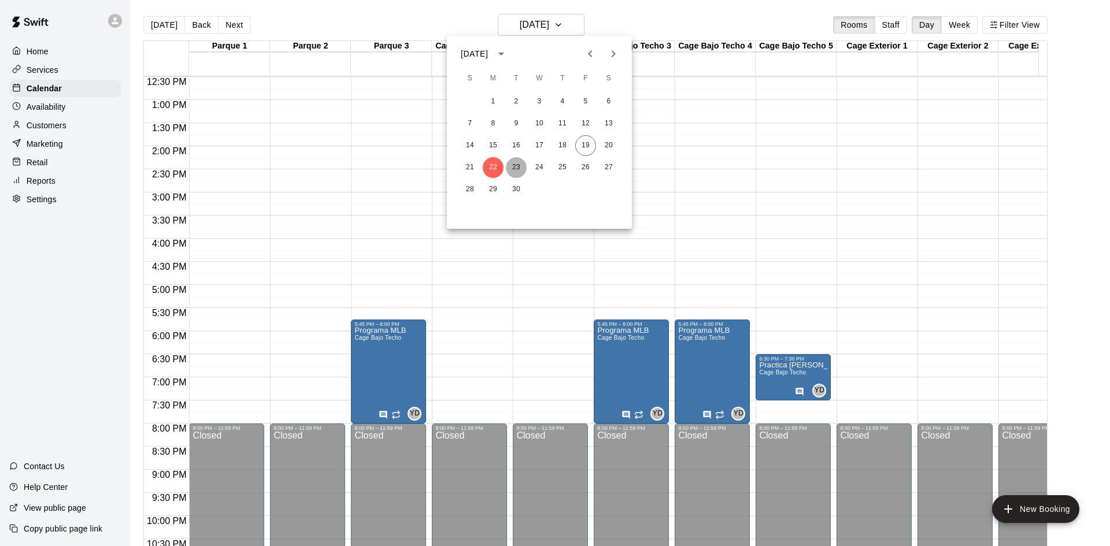
click at [516, 167] on button "23" at bounding box center [516, 167] width 21 height 21
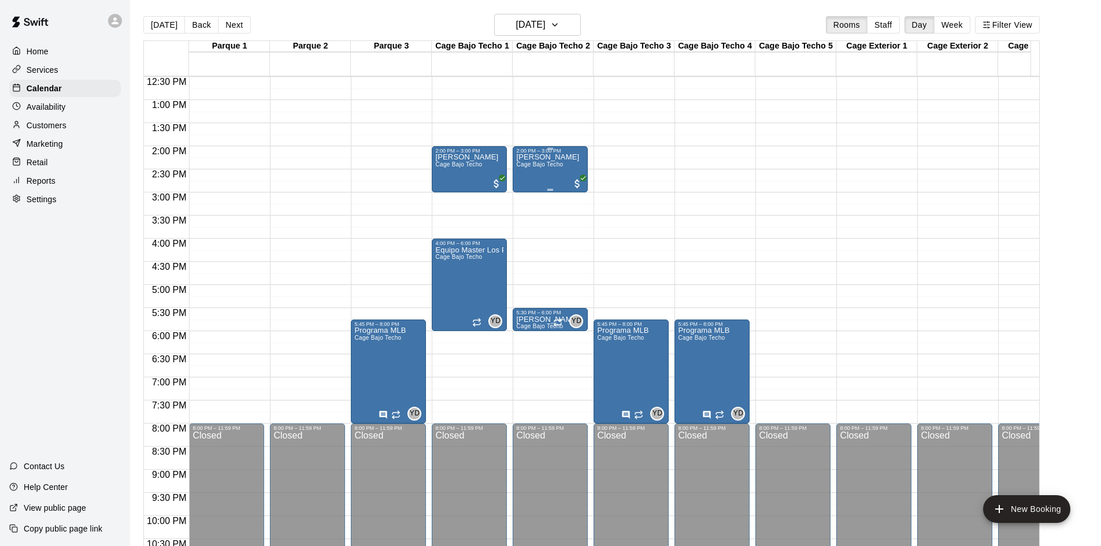
click at [569, 180] on div "[PERSON_NAME] Bajo Techo" at bounding box center [550, 427] width 68 height 546
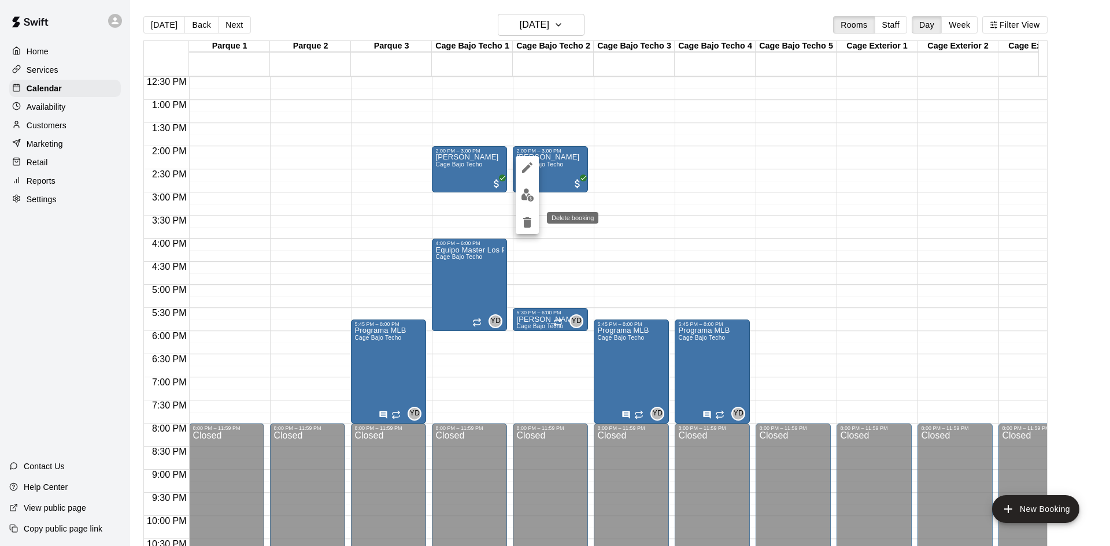
click at [632, 216] on div at bounding box center [555, 273] width 1110 height 546
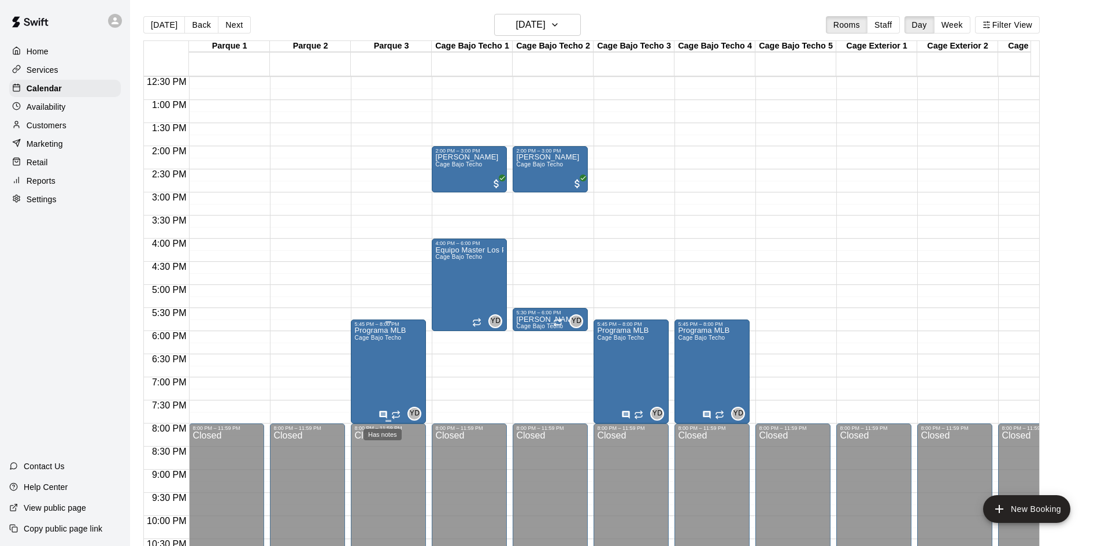
click at [383, 415] on icon "Has notes" at bounding box center [384, 415] width 8 height 8
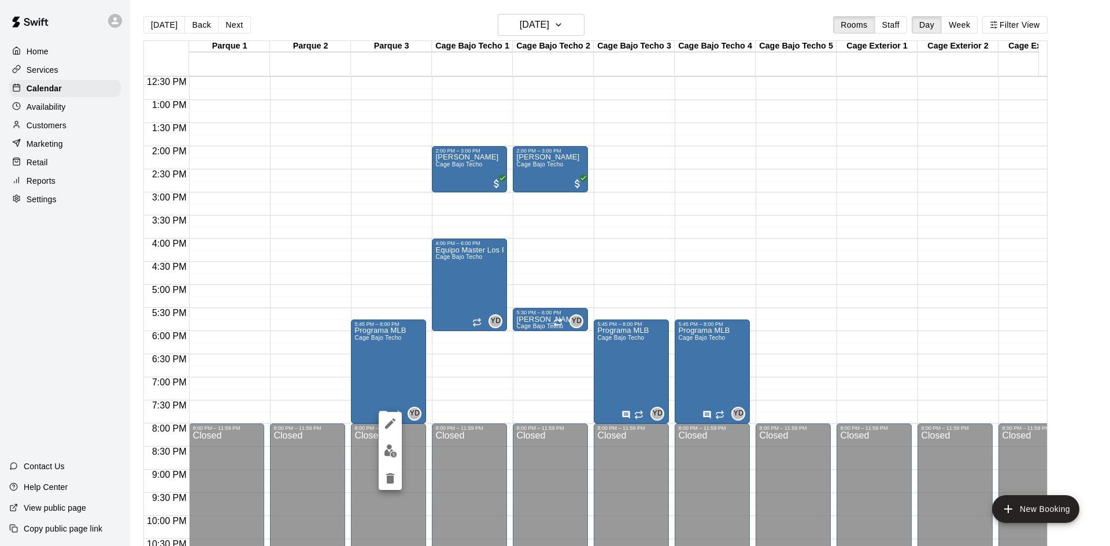
click at [384, 377] on div at bounding box center [555, 273] width 1110 height 546
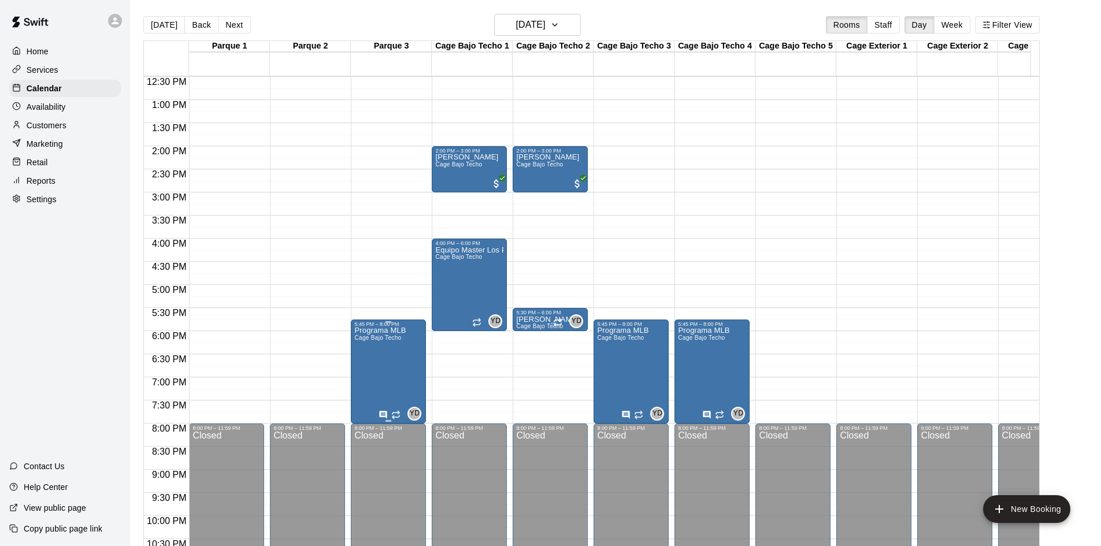
click at [378, 341] on span "Cage Bajo Techo" at bounding box center [377, 338] width 47 height 6
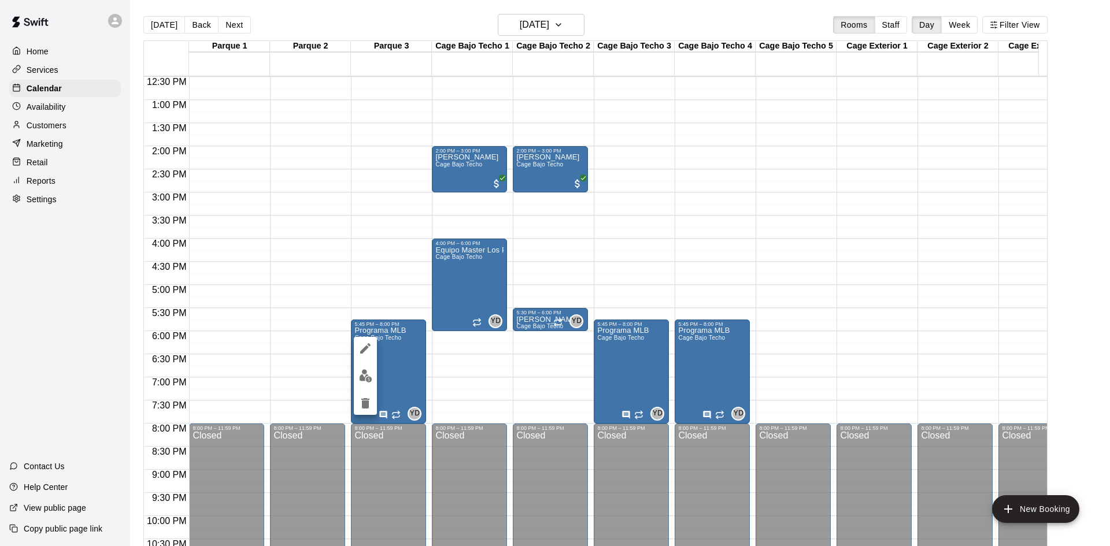
click at [395, 373] on div at bounding box center [555, 273] width 1110 height 546
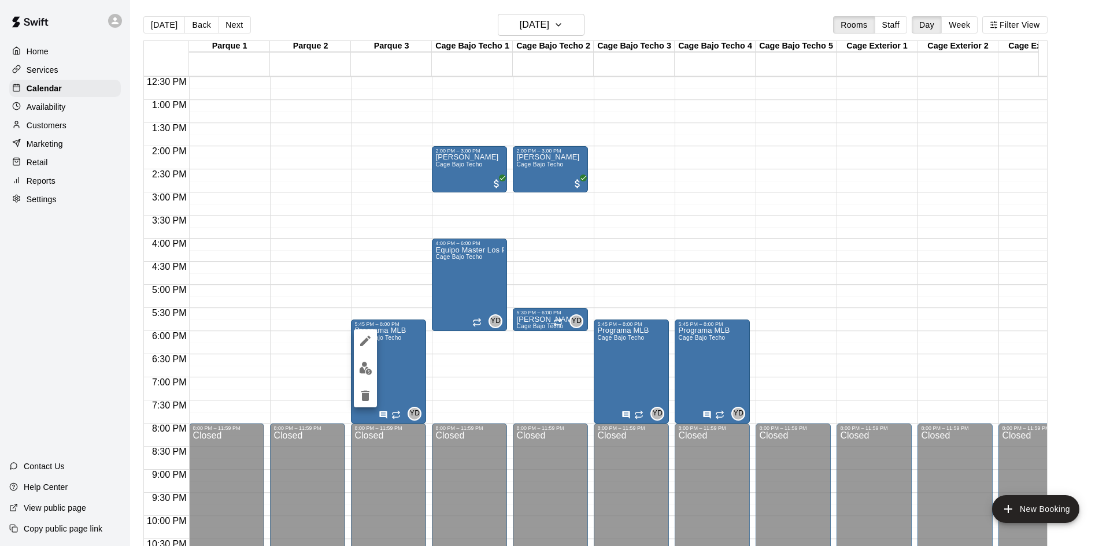
click at [409, 350] on div at bounding box center [555, 273] width 1110 height 546
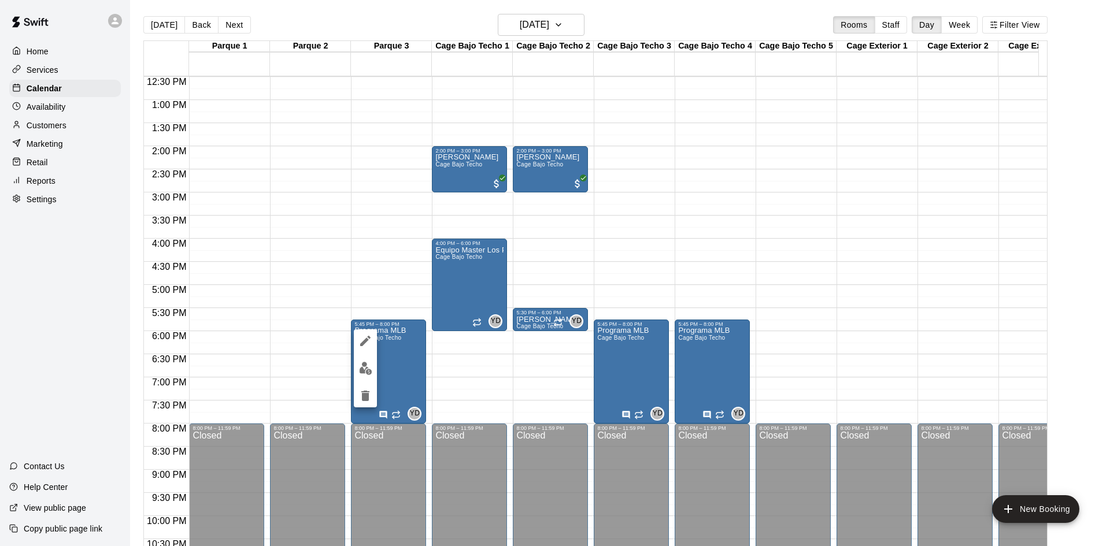
click at [553, 27] on div at bounding box center [555, 273] width 1110 height 546
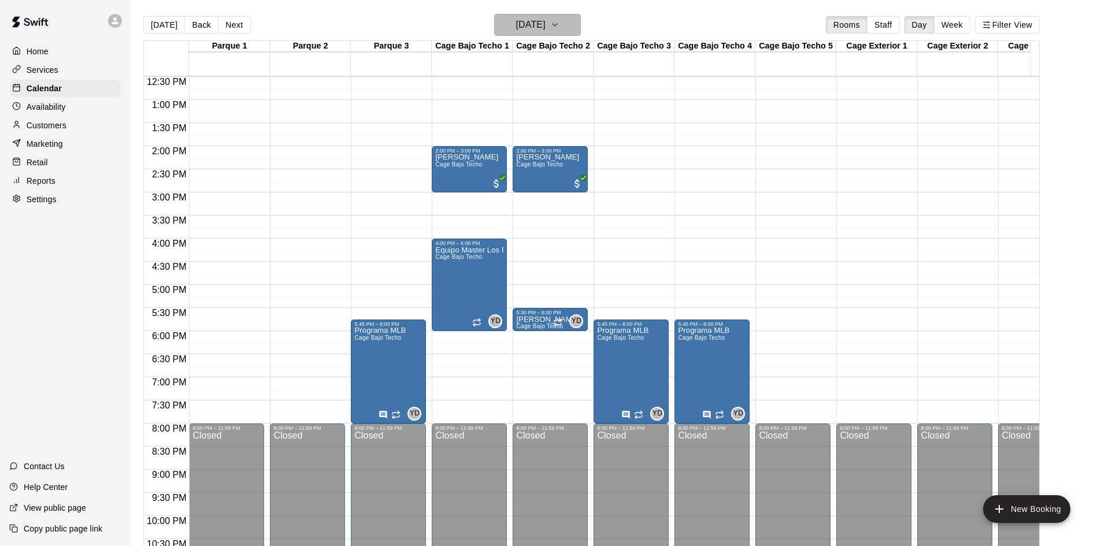
click at [560, 27] on icon "button" at bounding box center [554, 25] width 9 height 14
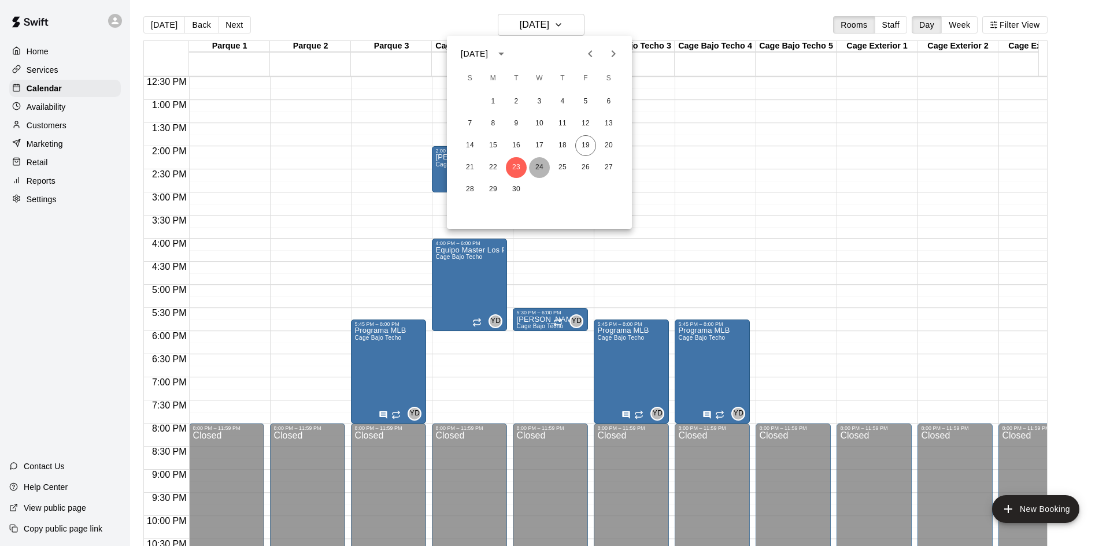
click at [541, 164] on button "24" at bounding box center [539, 167] width 21 height 21
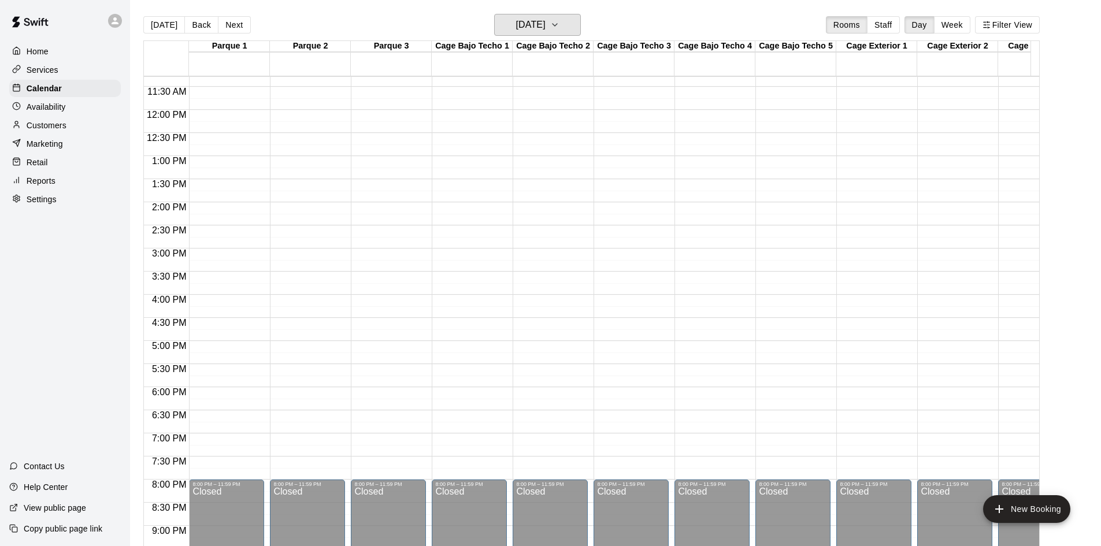
scroll to position [522, 0]
click at [546, 18] on h6 "[DATE]" at bounding box center [530, 25] width 29 height 16
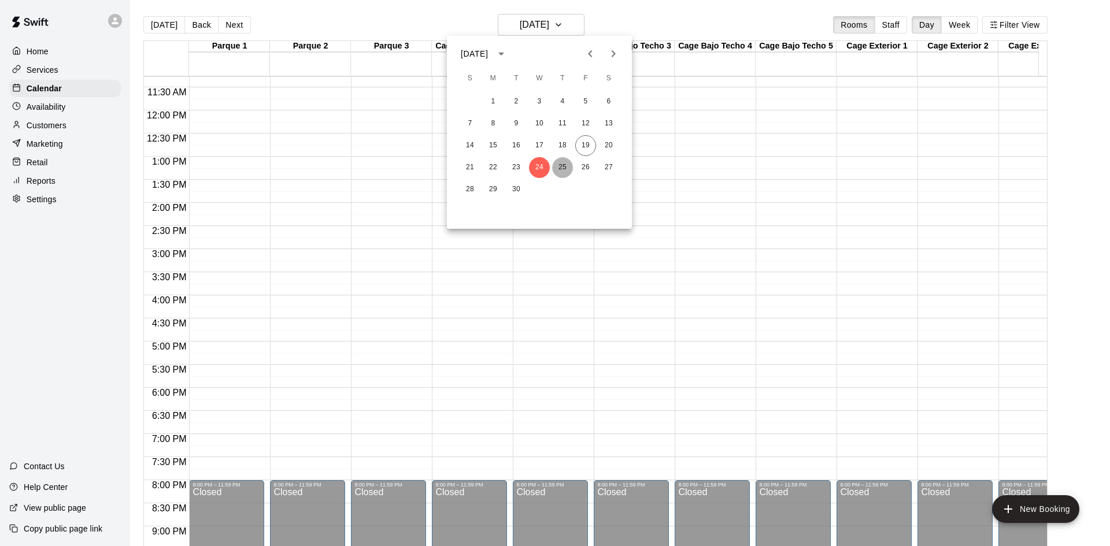
click at [567, 160] on button "25" at bounding box center [562, 167] width 21 height 21
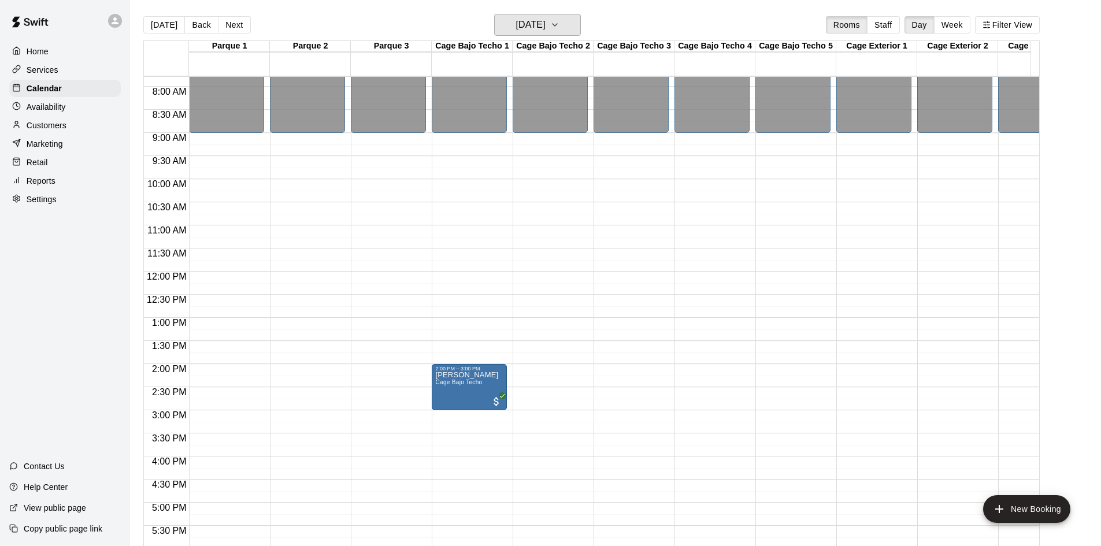
scroll to position [464, 0]
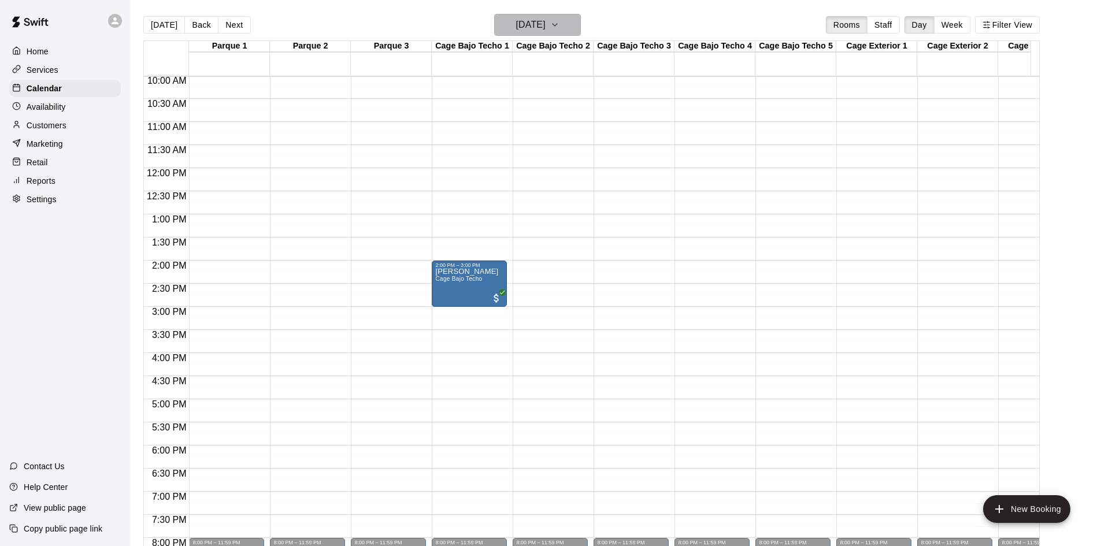
click at [539, 34] on button "[DATE]" at bounding box center [537, 25] width 87 height 22
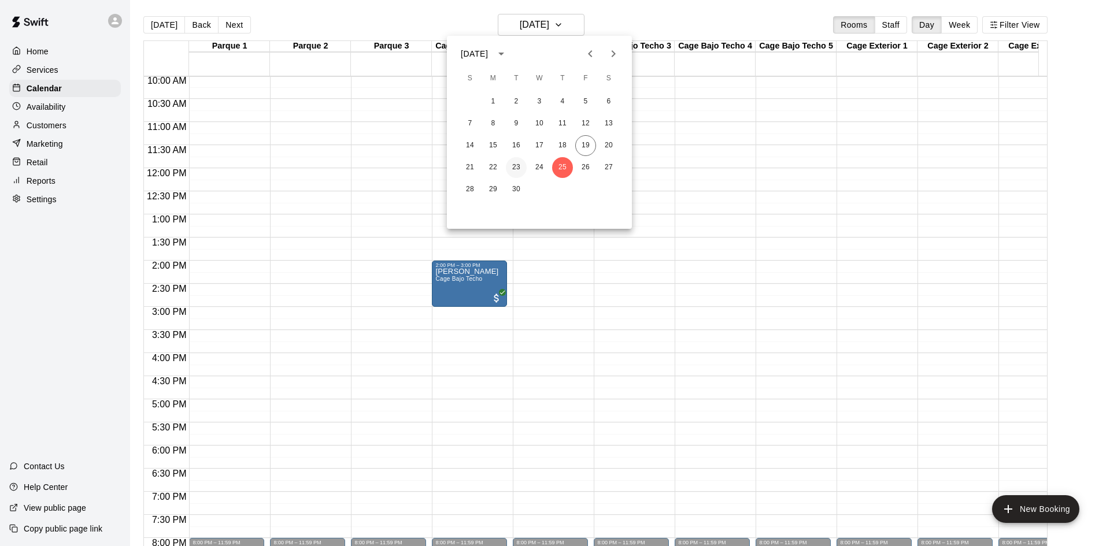
click at [520, 168] on button "23" at bounding box center [516, 167] width 21 height 21
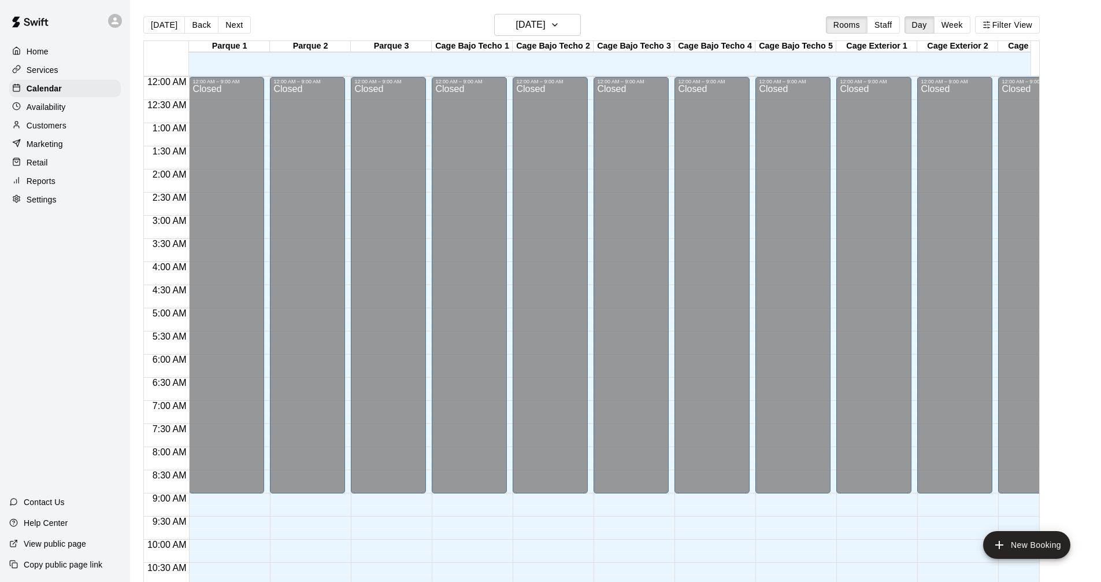
scroll to position [602, 0]
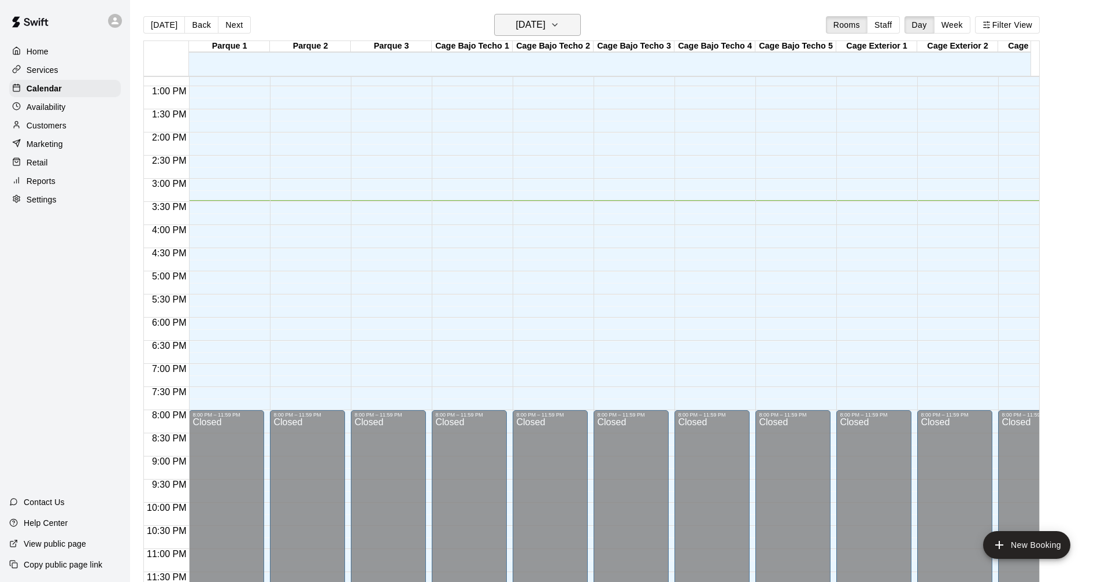
click at [562, 29] on button "[DATE]" at bounding box center [537, 25] width 87 height 22
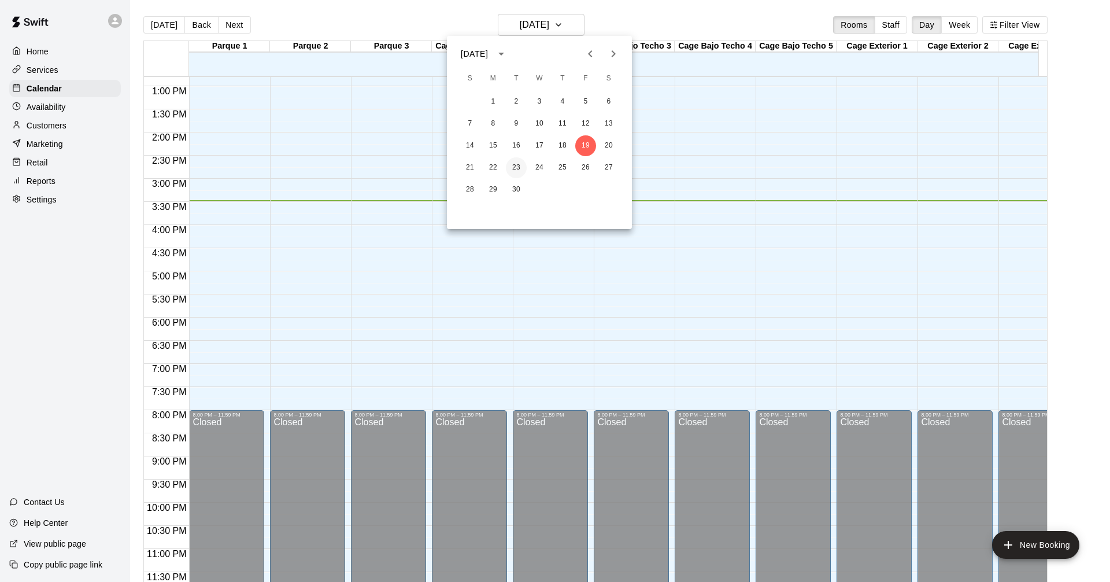
click at [511, 167] on button "23" at bounding box center [516, 167] width 21 height 21
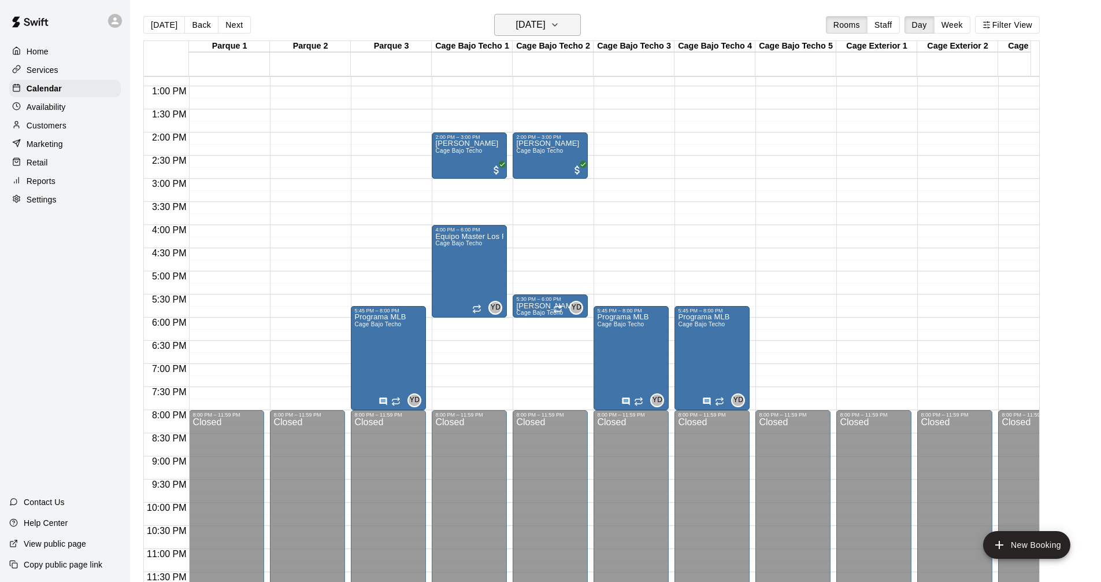
click at [543, 33] on button "[DATE]" at bounding box center [537, 25] width 87 height 22
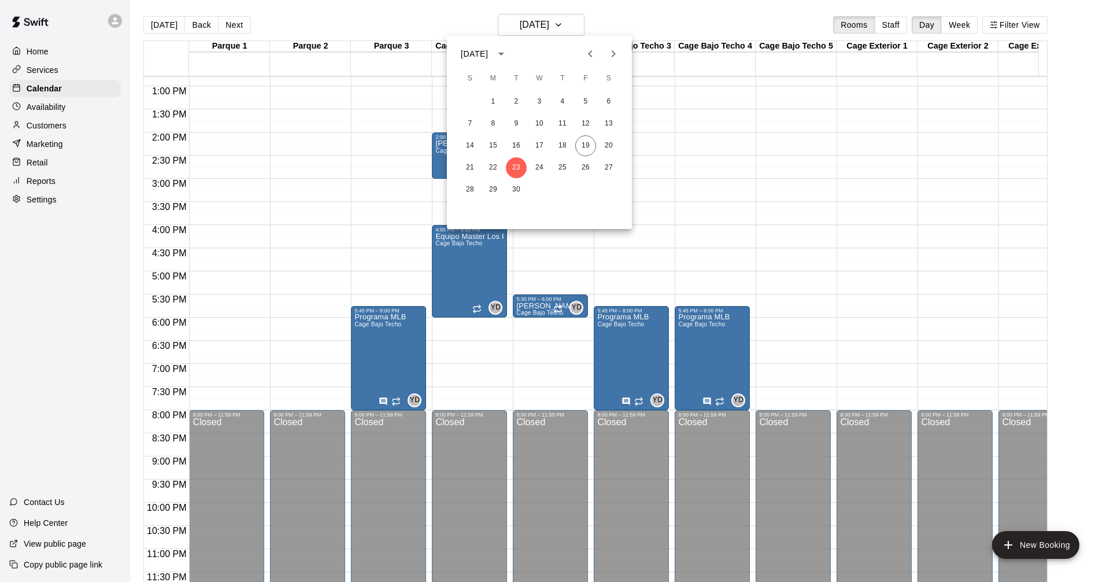
click at [544, 34] on div at bounding box center [555, 291] width 1110 height 582
